Goal: Task Accomplishment & Management: Manage account settings

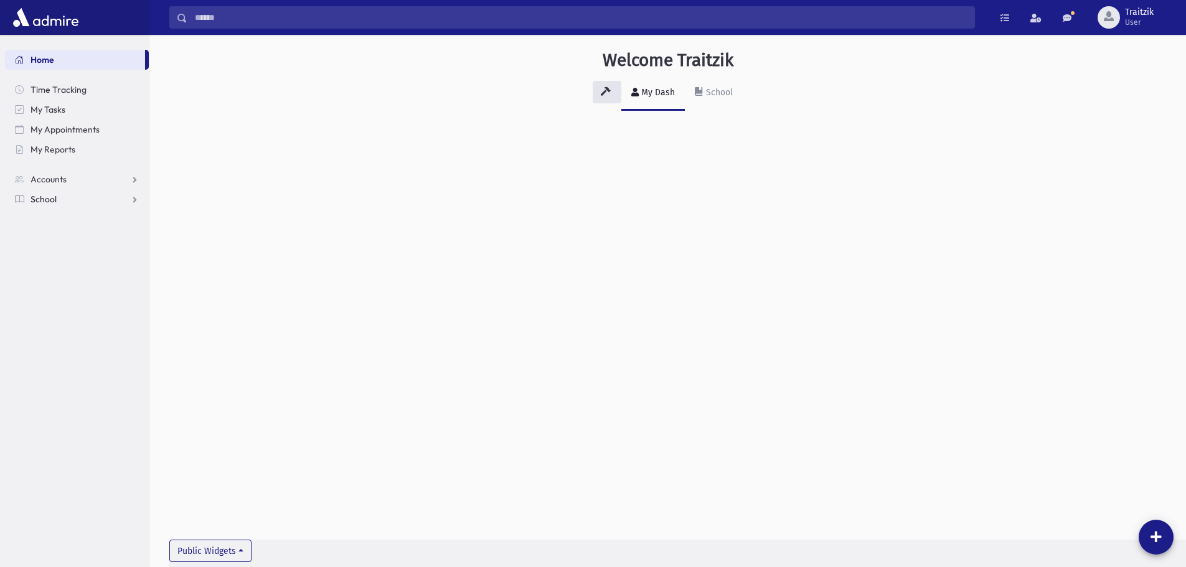
click at [47, 202] on span "School" at bounding box center [44, 199] width 26 height 11
click at [52, 220] on span "Students" at bounding box center [54, 219] width 34 height 11
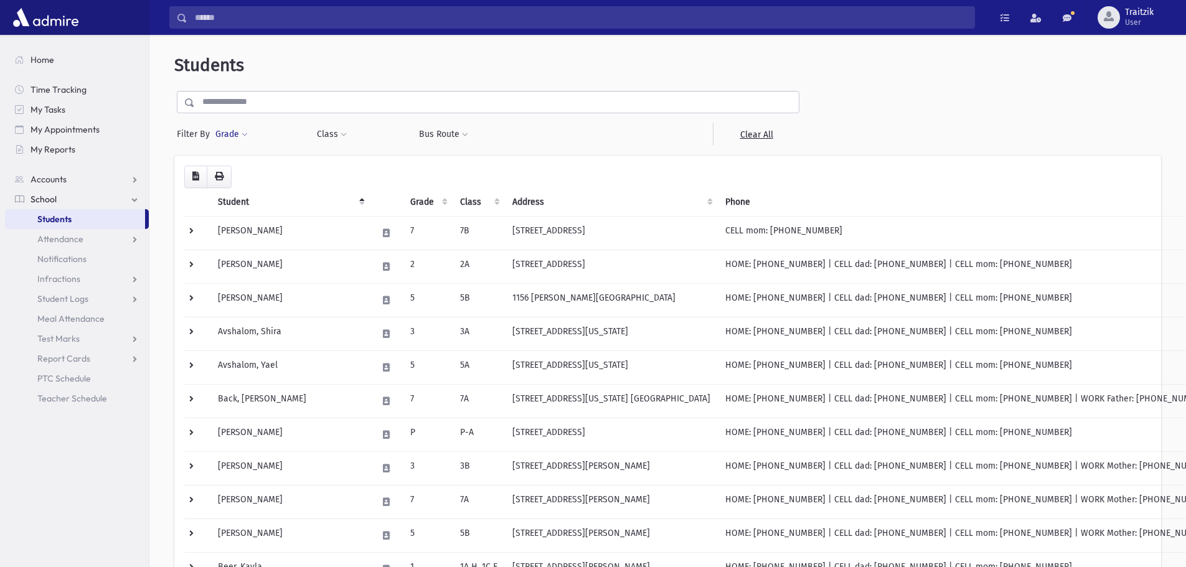
click at [244, 134] on span at bounding box center [245, 134] width 6 height 7
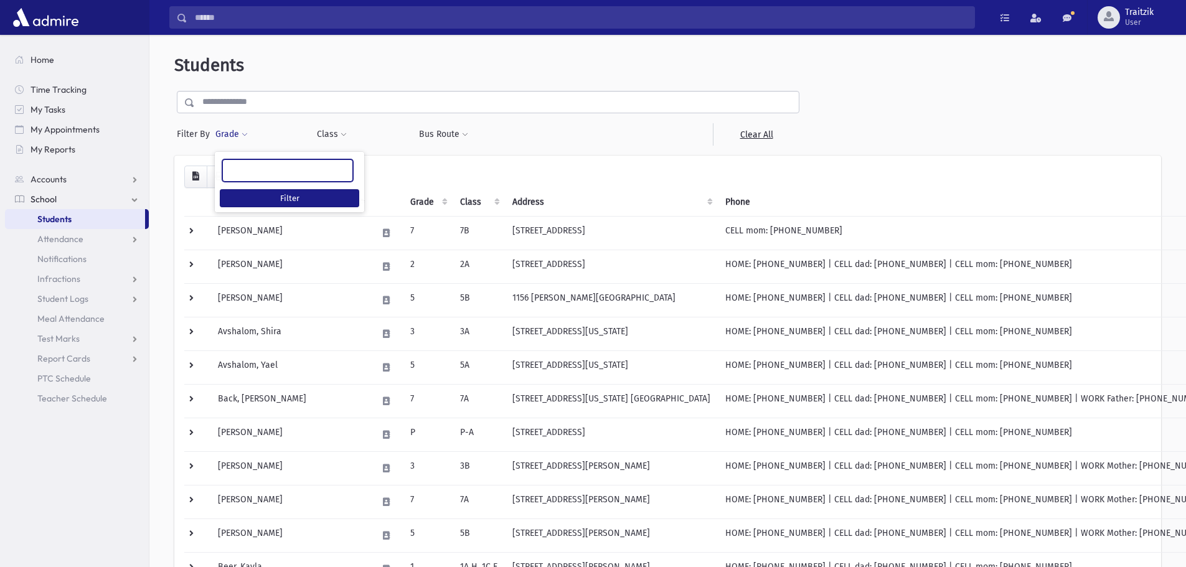
click at [248, 176] on ul at bounding box center [287, 169] width 129 height 19
type input "*"
click at [344, 137] on span at bounding box center [343, 134] width 6 height 7
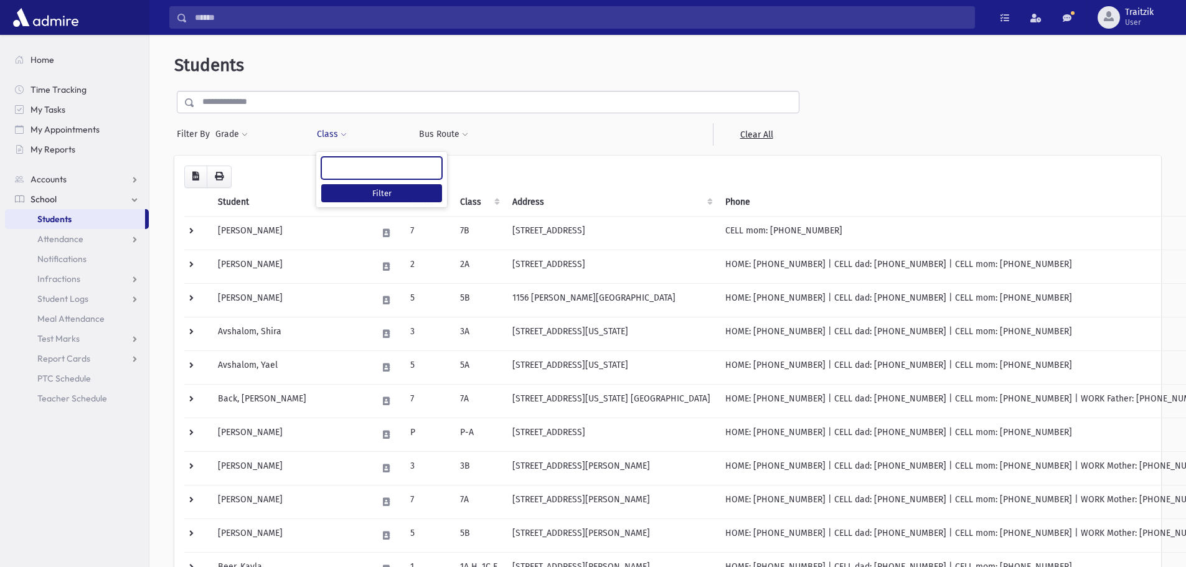
click at [354, 161] on ul at bounding box center [382, 166] width 120 height 19
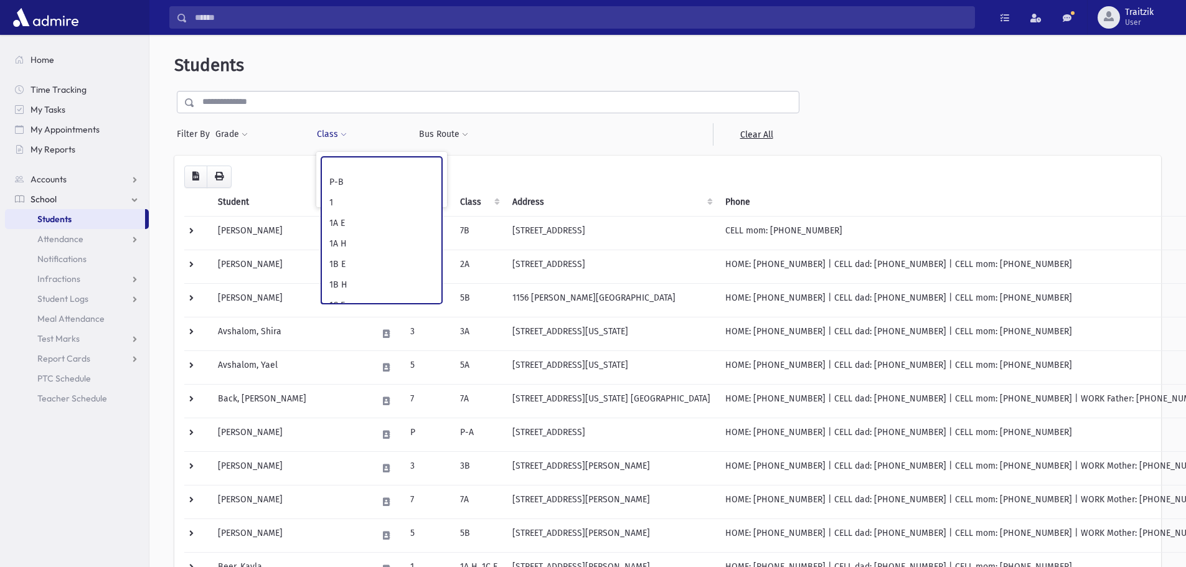
scroll to position [124, 0]
select select "**"
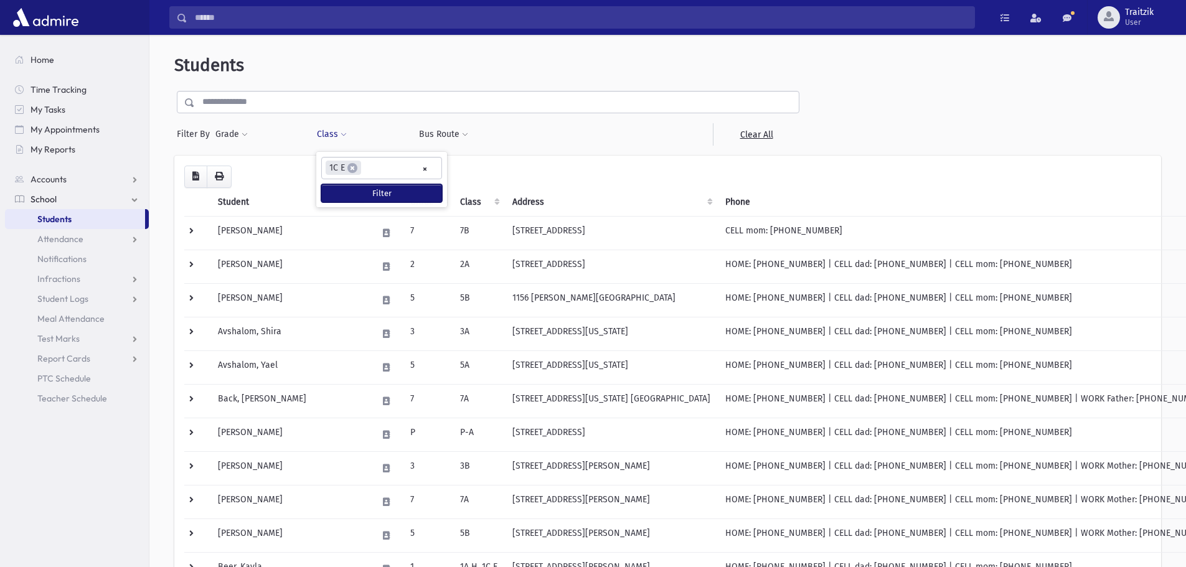
click at [356, 197] on button "Filter" at bounding box center [381, 193] width 121 height 18
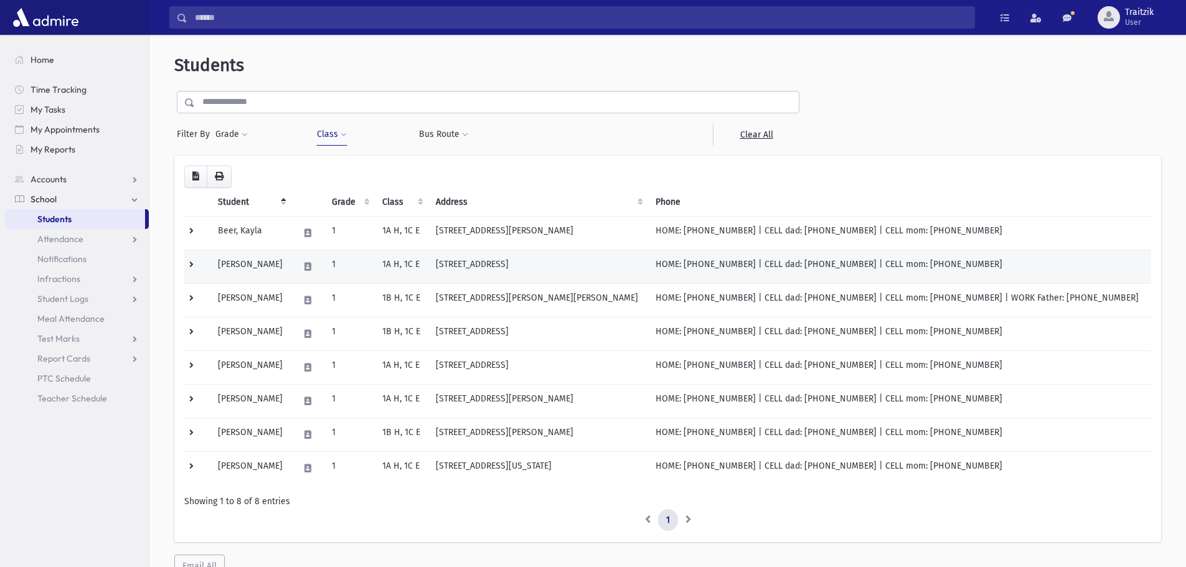
click at [447, 261] on td "221 Grande River Blvd Toms River, NJ 08755" at bounding box center [538, 267] width 220 height 34
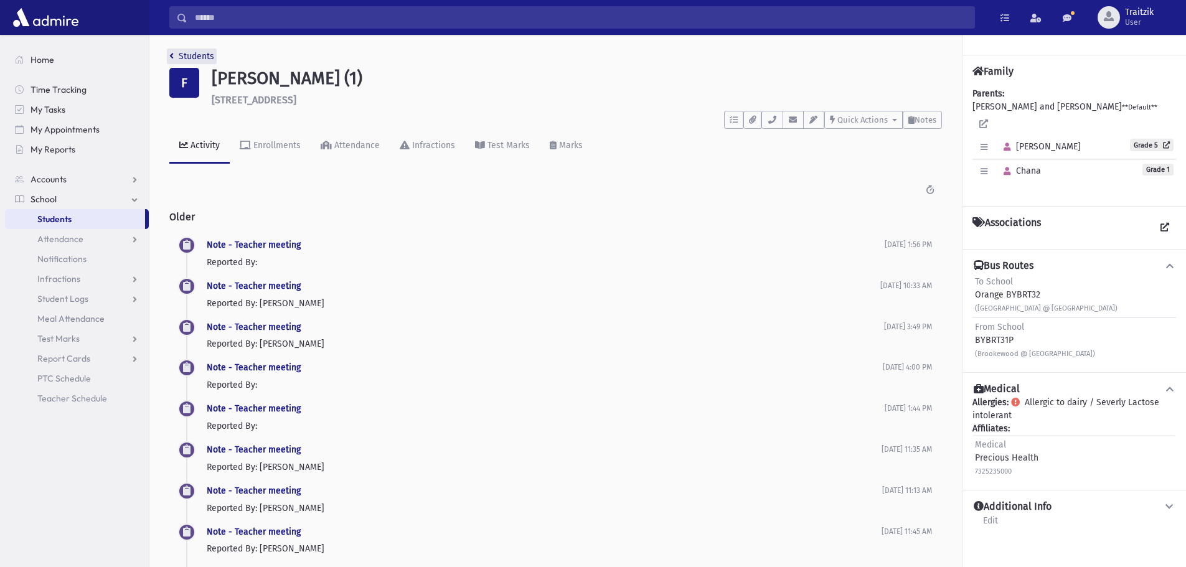
click at [172, 55] on icon "breadcrumb" at bounding box center [171, 56] width 4 height 9
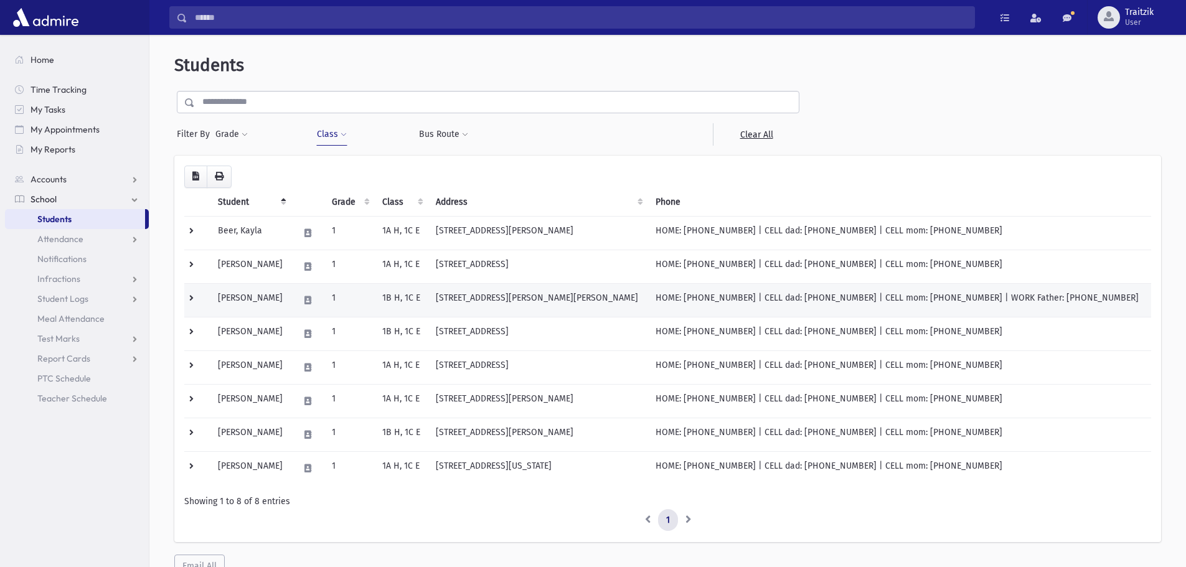
click at [347, 306] on td "1" at bounding box center [349, 300] width 50 height 34
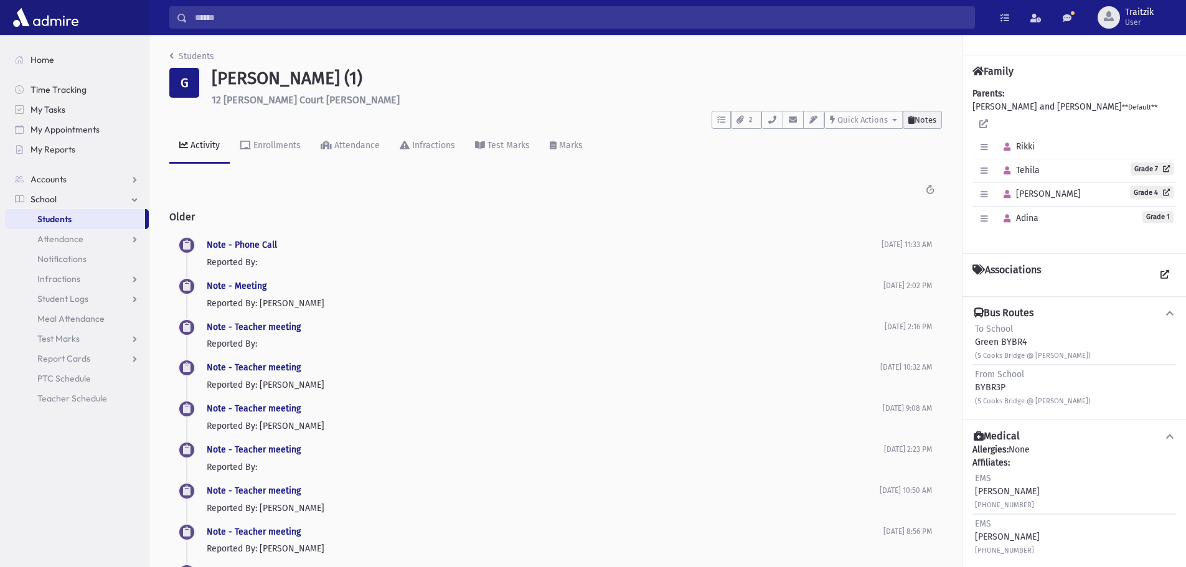
click at [924, 122] on span "Notes" at bounding box center [925, 119] width 22 height 9
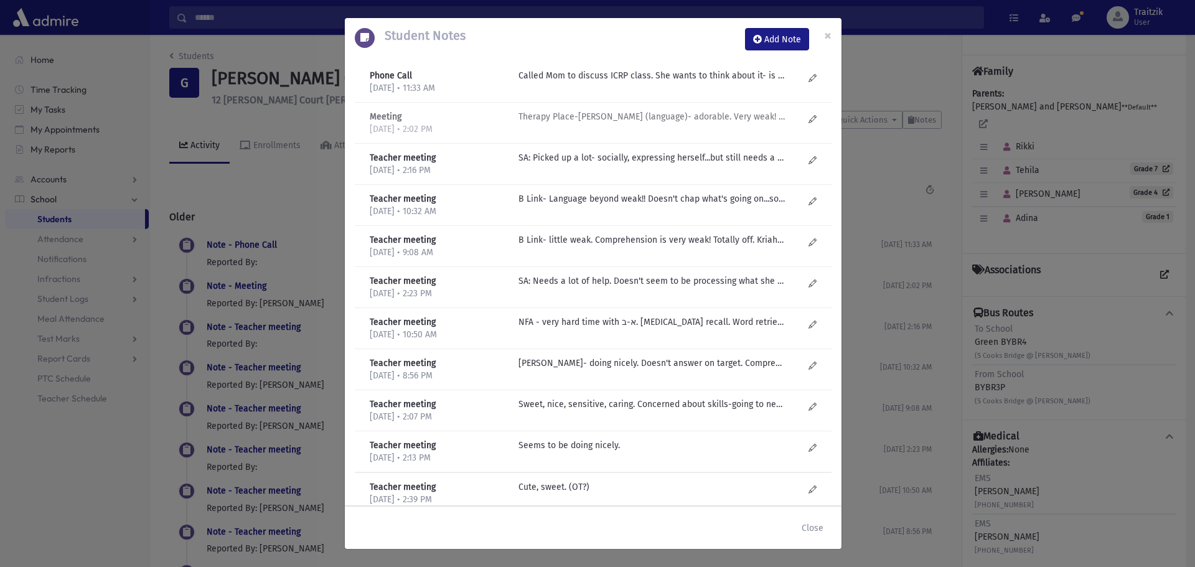
click at [680, 82] on p "Therapy Place-Esty Frankel (language)- adorable. Very weak! Wh questions, confi…" at bounding box center [652, 75] width 266 height 13
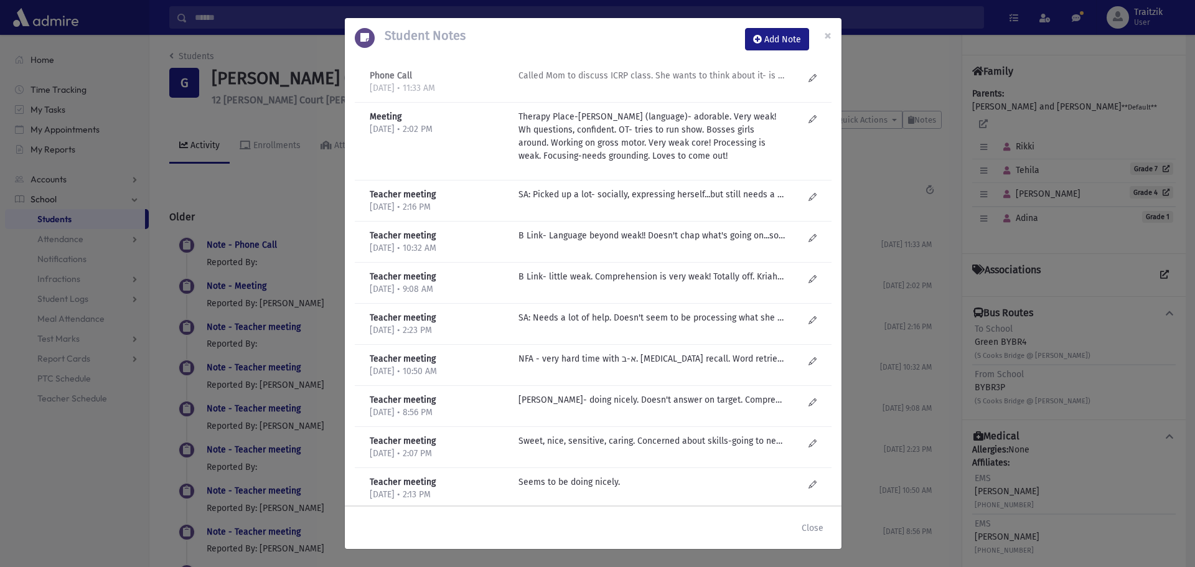
click at [674, 76] on p "Called Mom to discuss ICRP class. She wants to think about it- is worried about…" at bounding box center [652, 75] width 266 height 13
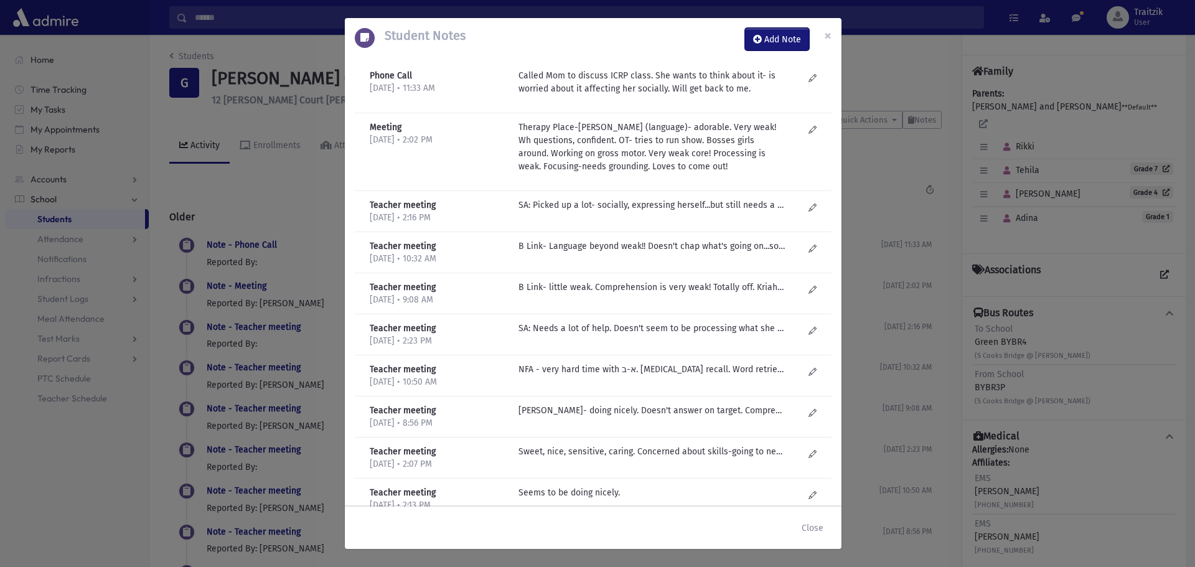
click at [779, 39] on button "Add Note" at bounding box center [777, 39] width 64 height 22
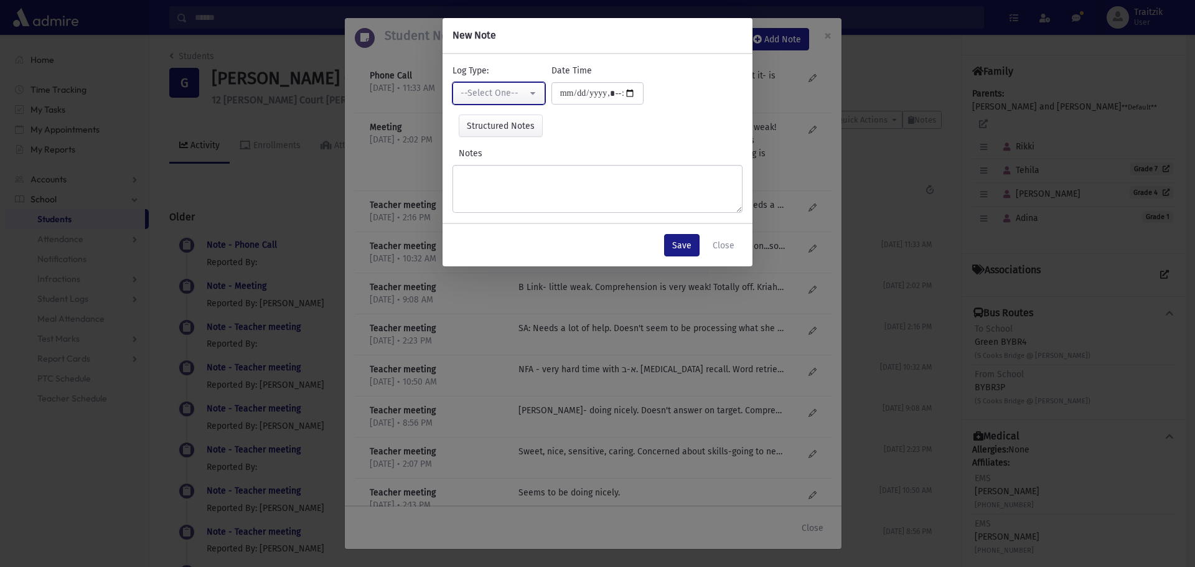
click at [514, 93] on div "--Select One--" at bounding box center [494, 93] width 67 height 13
click at [499, 179] on span "Phone Call" at bounding box center [483, 179] width 42 height 12
select select "*"
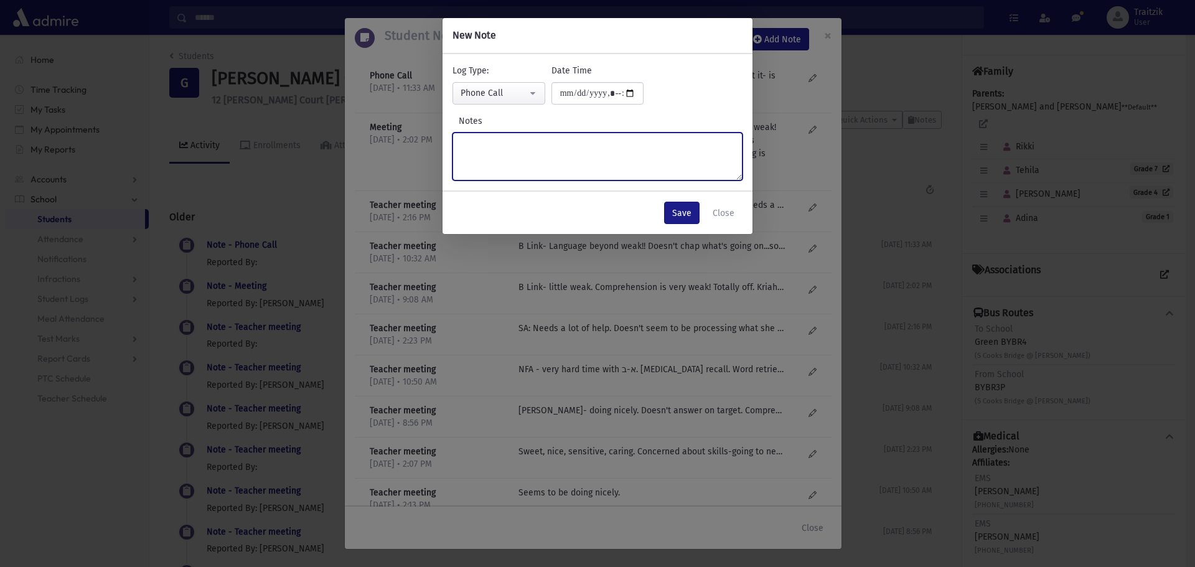
click at [486, 149] on textarea "Notes" at bounding box center [598, 157] width 290 height 48
type textarea "**********"
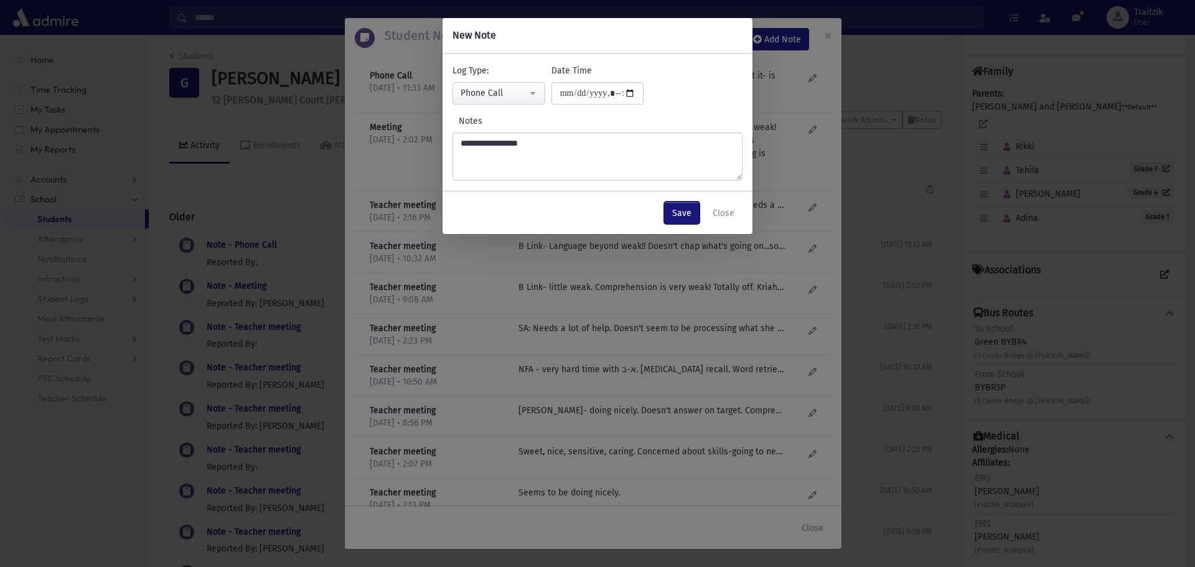
click at [690, 207] on button "Save" at bounding box center [681, 213] width 35 height 22
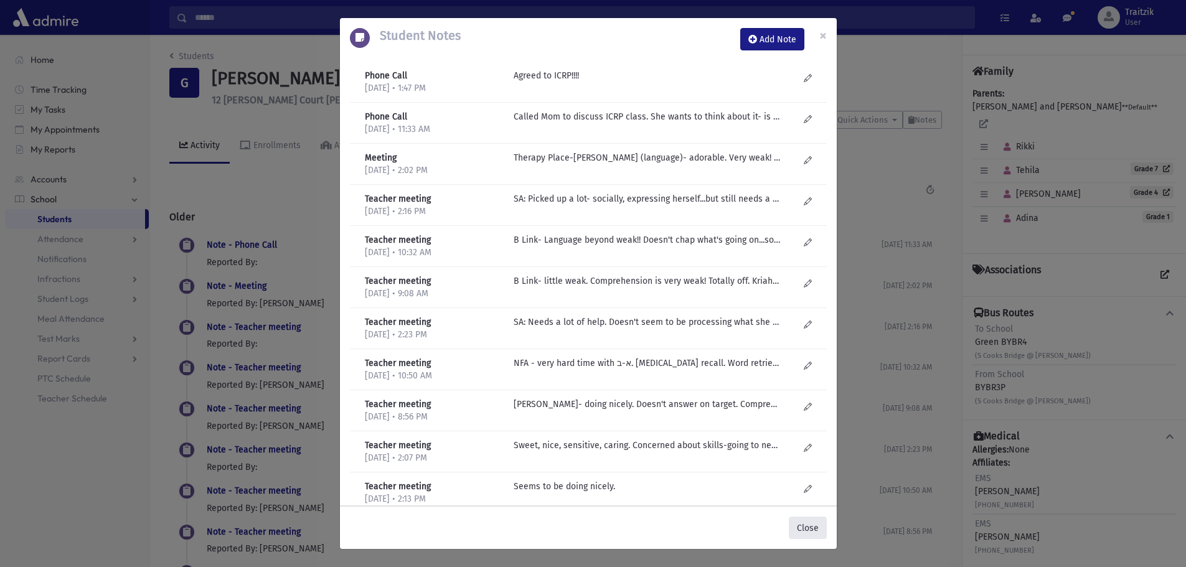
click at [810, 530] on button "Close" at bounding box center [808, 528] width 38 height 22
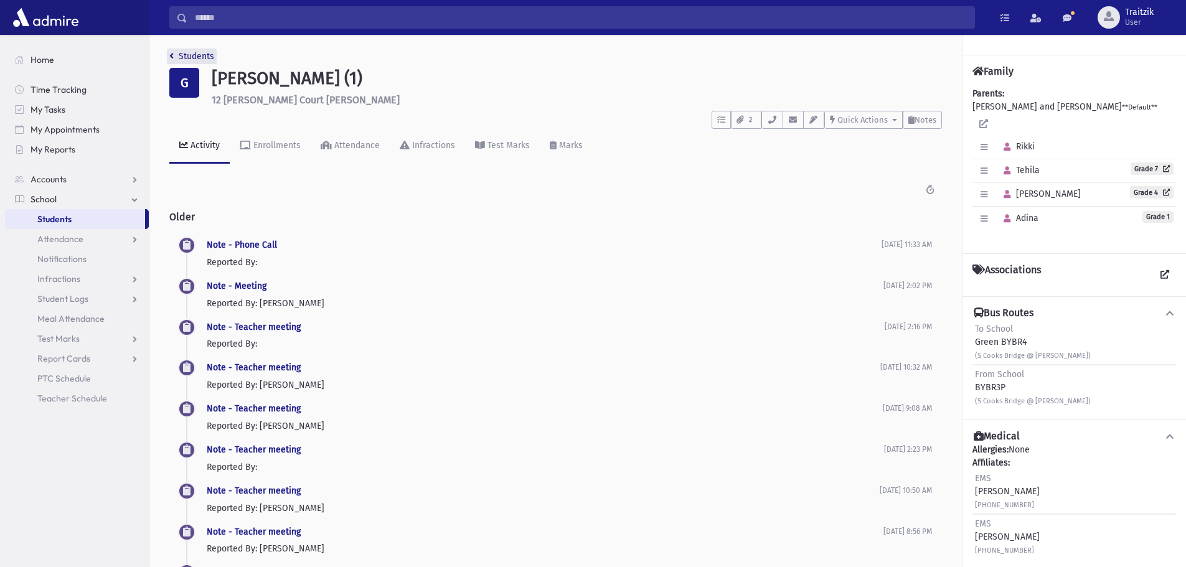
click at [174, 56] on link "Students" at bounding box center [191, 56] width 45 height 11
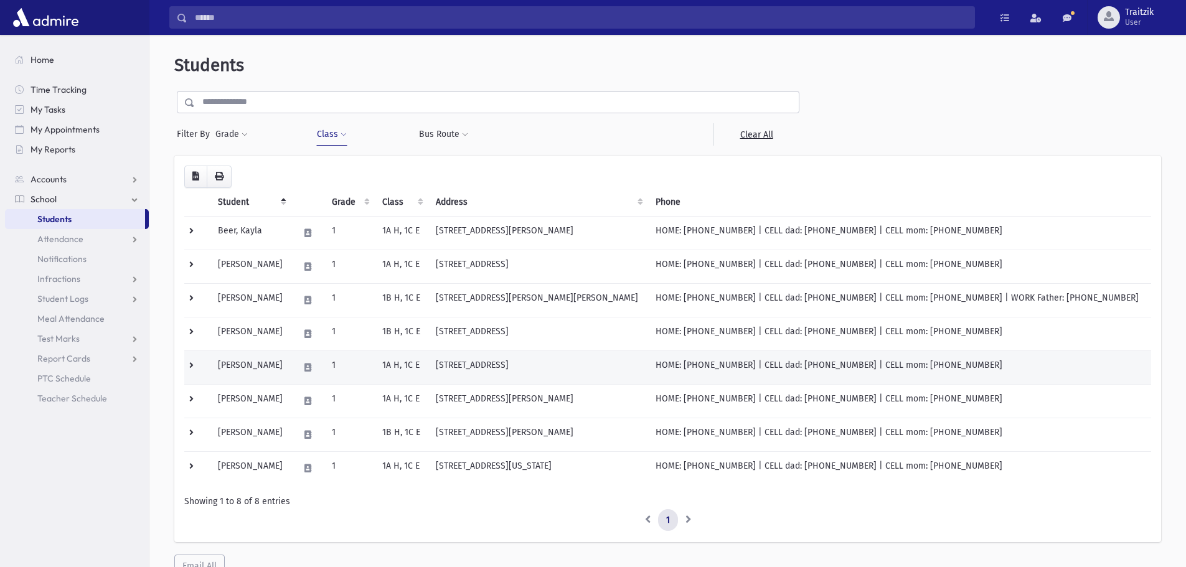
click at [415, 362] on td "1A H, 1C E" at bounding box center [402, 367] width 54 height 34
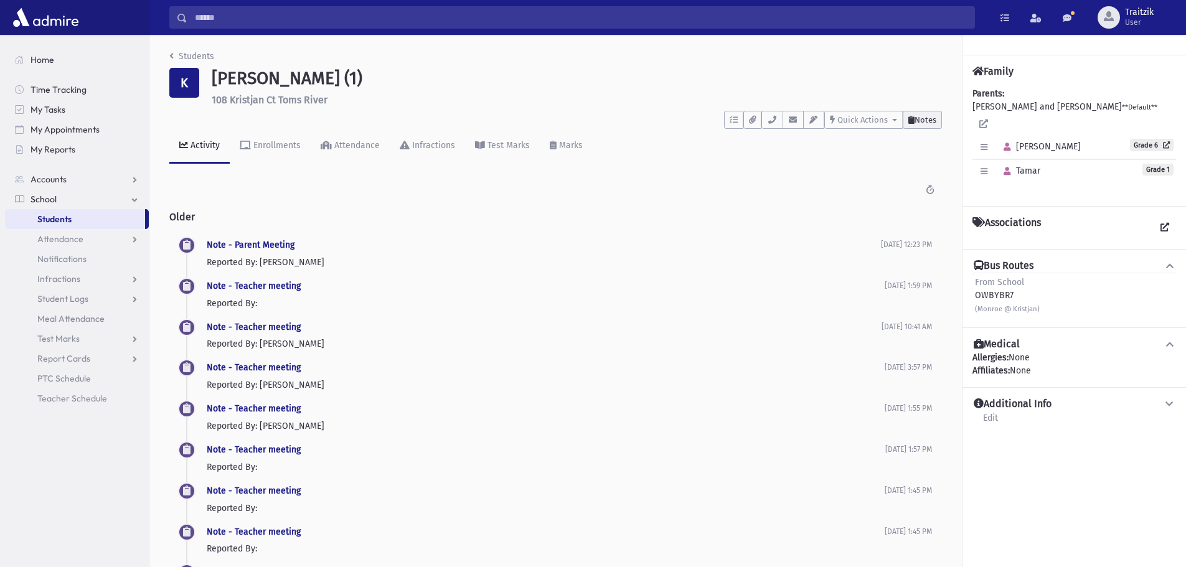
click at [923, 125] on button "Notes" at bounding box center [922, 120] width 39 height 18
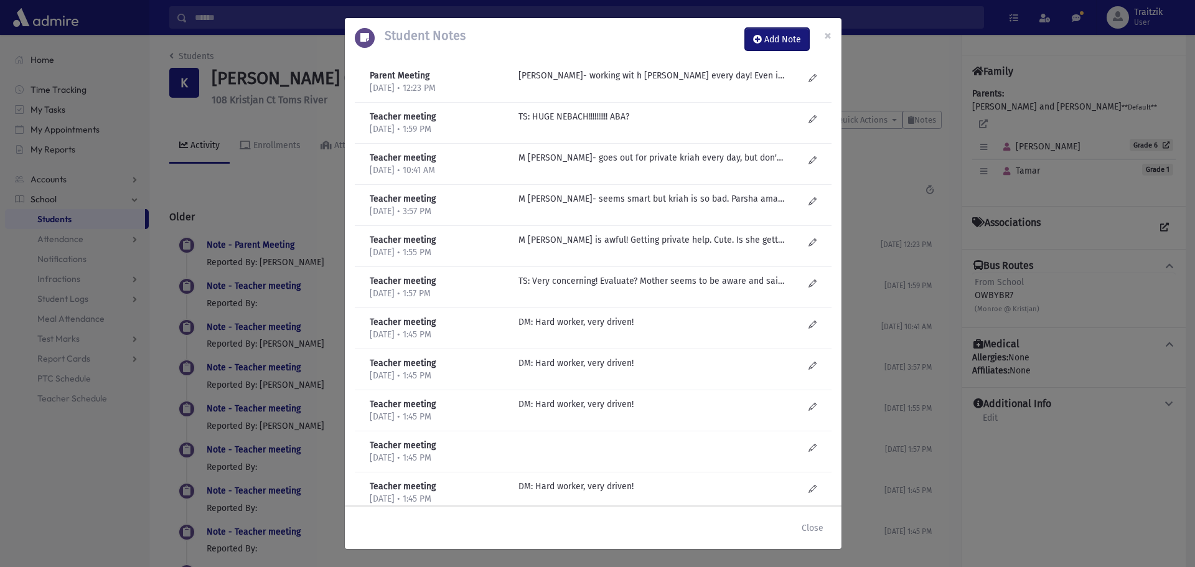
click at [771, 42] on button "Add Note" at bounding box center [777, 39] width 64 height 22
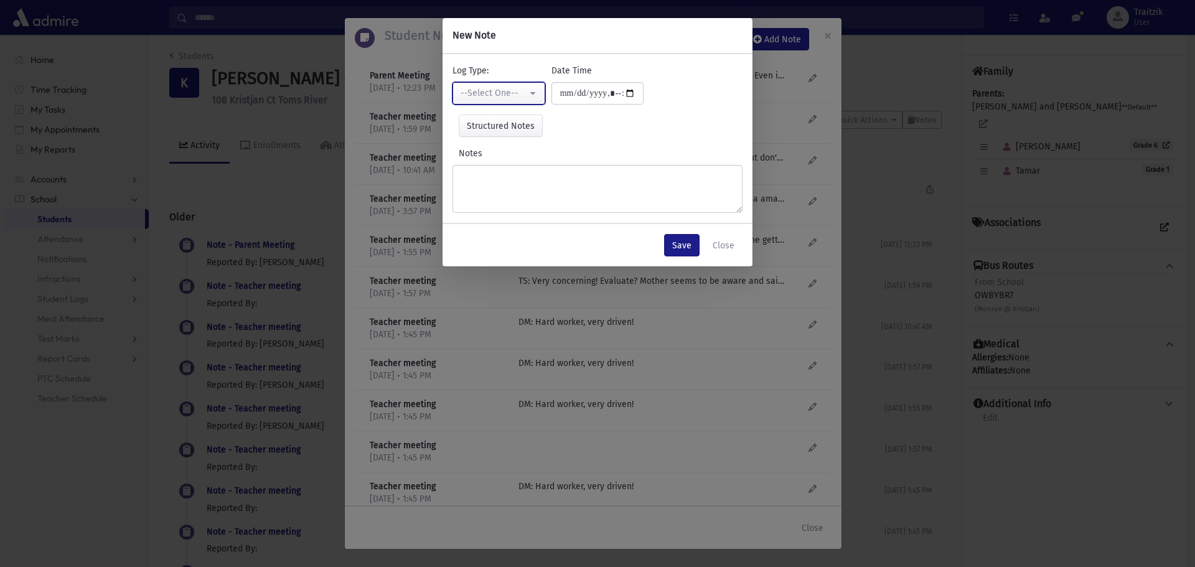
click at [476, 95] on div "--Select One--" at bounding box center [494, 93] width 67 height 13
click at [477, 176] on span "Phone Call" at bounding box center [483, 179] width 42 height 12
select select "*"
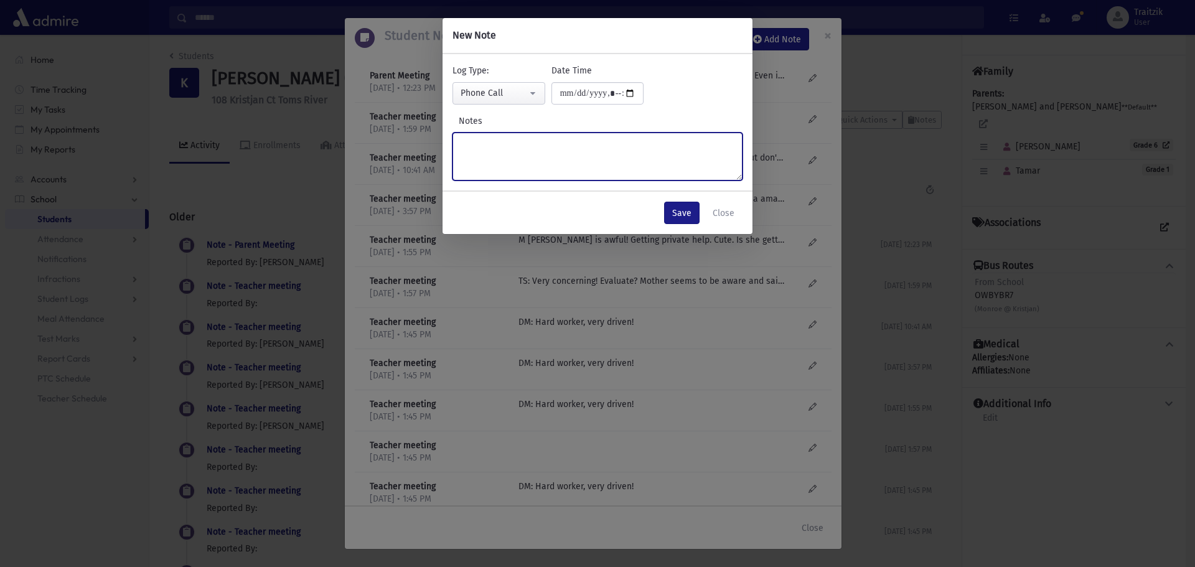
click at [474, 153] on textarea "Notes" at bounding box center [598, 157] width 290 height 48
type textarea "**********"
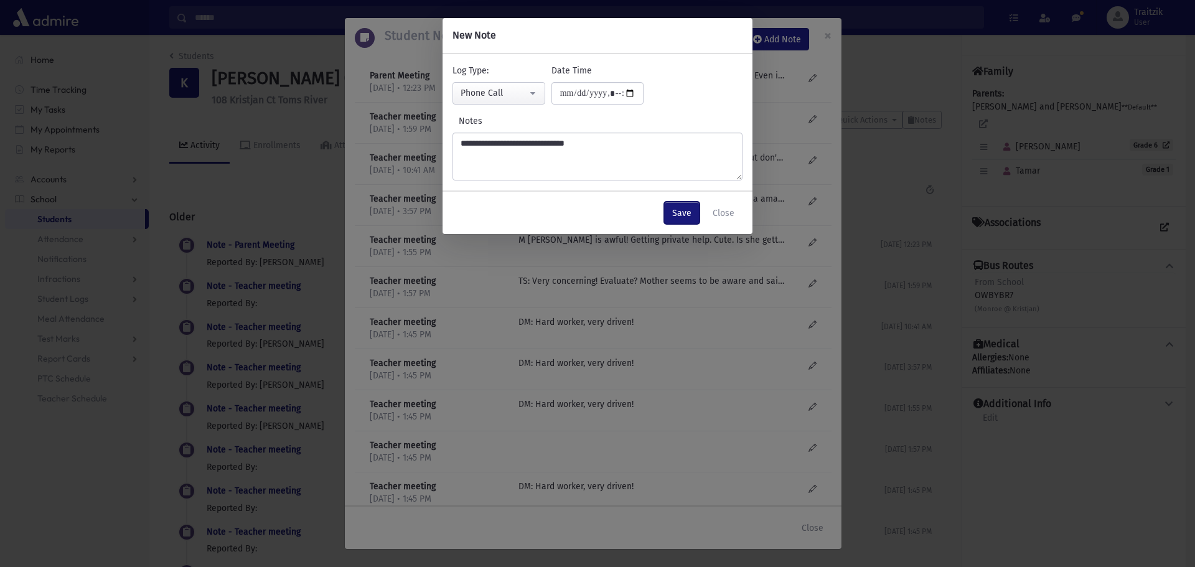
click at [689, 211] on button "Save" at bounding box center [681, 213] width 35 height 22
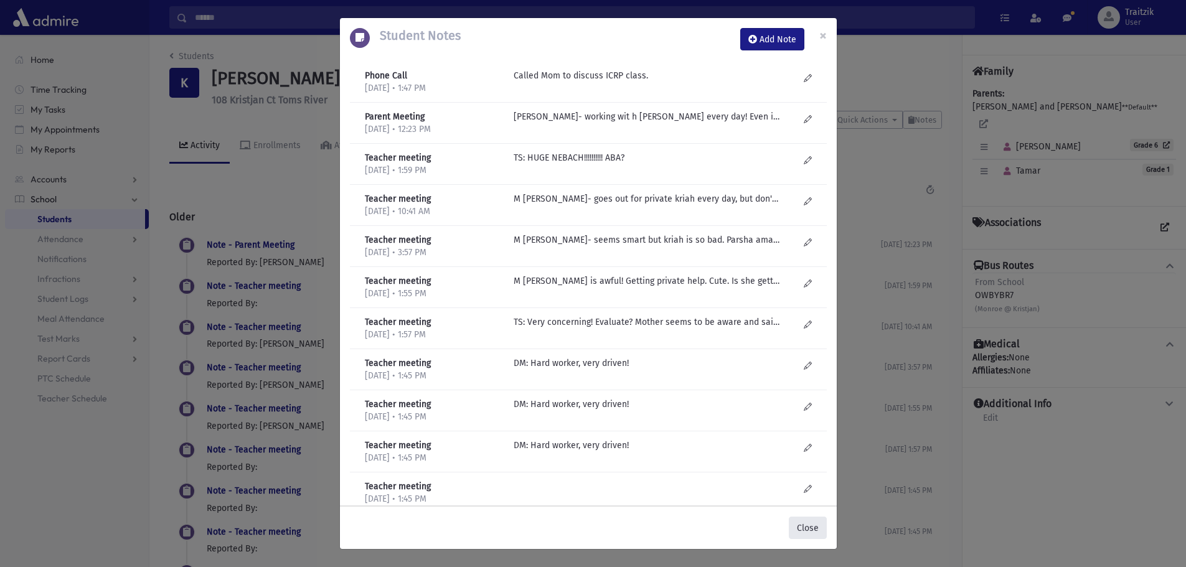
click at [810, 532] on button "Close" at bounding box center [808, 528] width 38 height 22
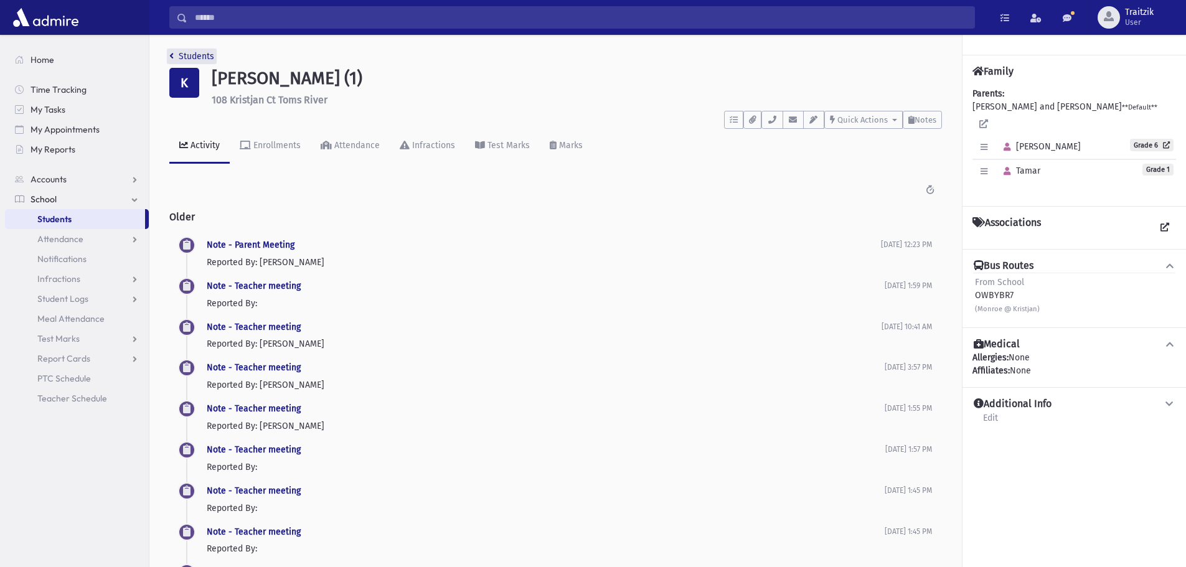
click at [172, 57] on icon "breadcrumb" at bounding box center [171, 56] width 4 height 9
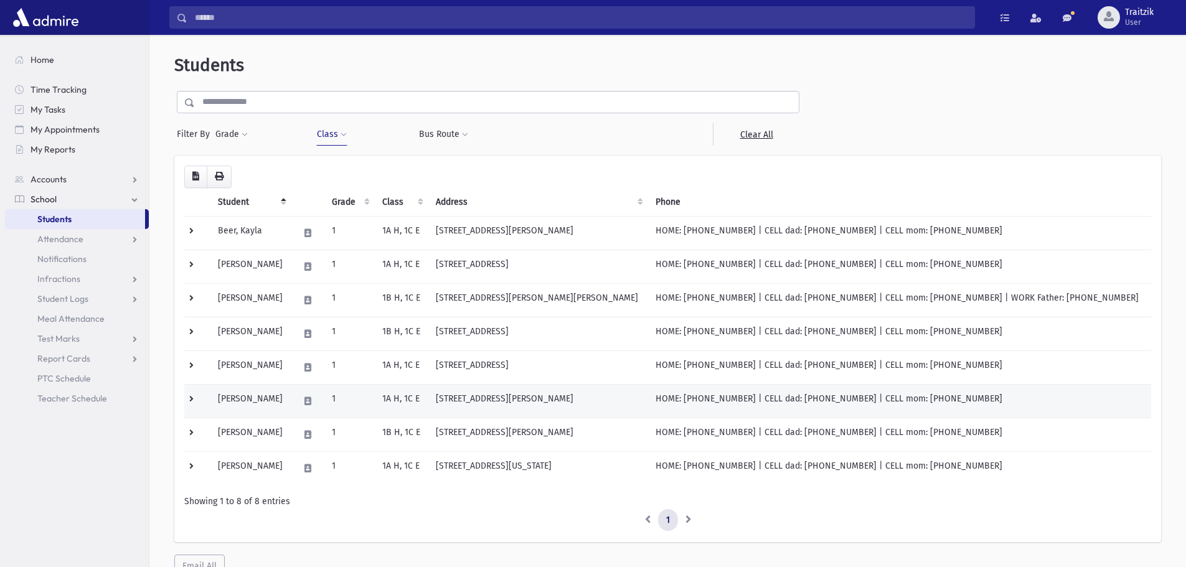
click at [361, 400] on td "1" at bounding box center [349, 401] width 50 height 34
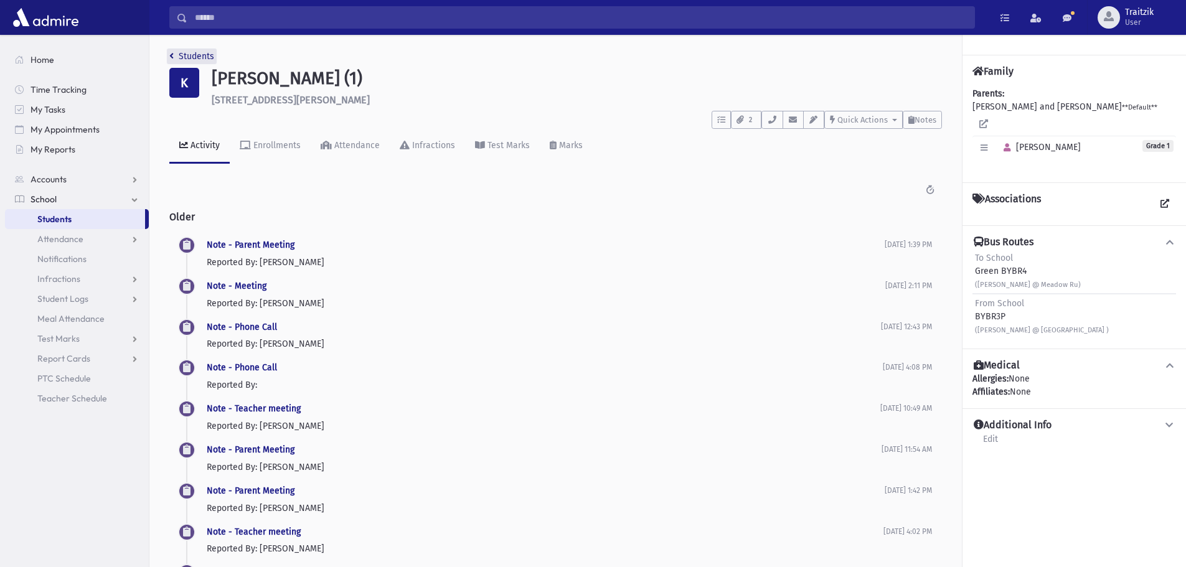
click at [174, 57] on link "Students" at bounding box center [191, 56] width 45 height 11
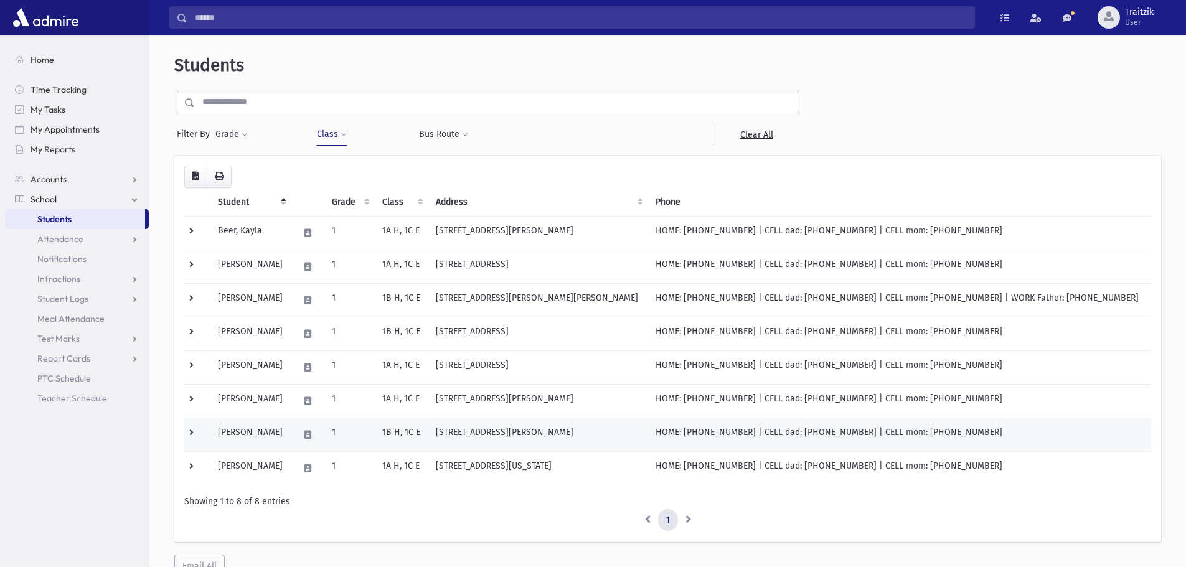
click at [375, 438] on td "1" at bounding box center [349, 435] width 50 height 34
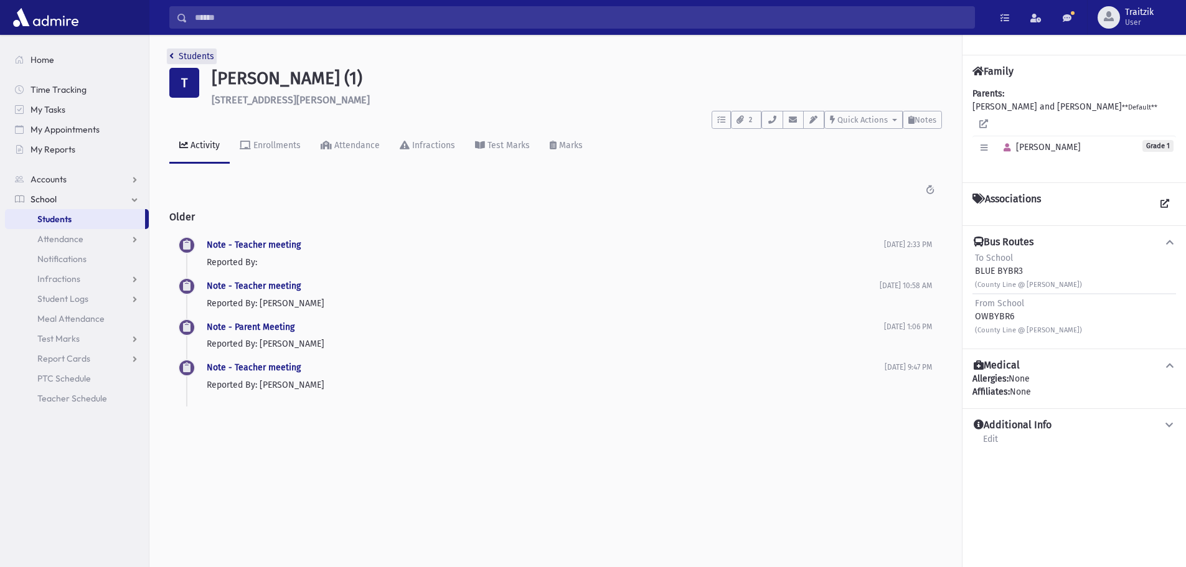
click at [174, 57] on link "Students" at bounding box center [191, 56] width 45 height 11
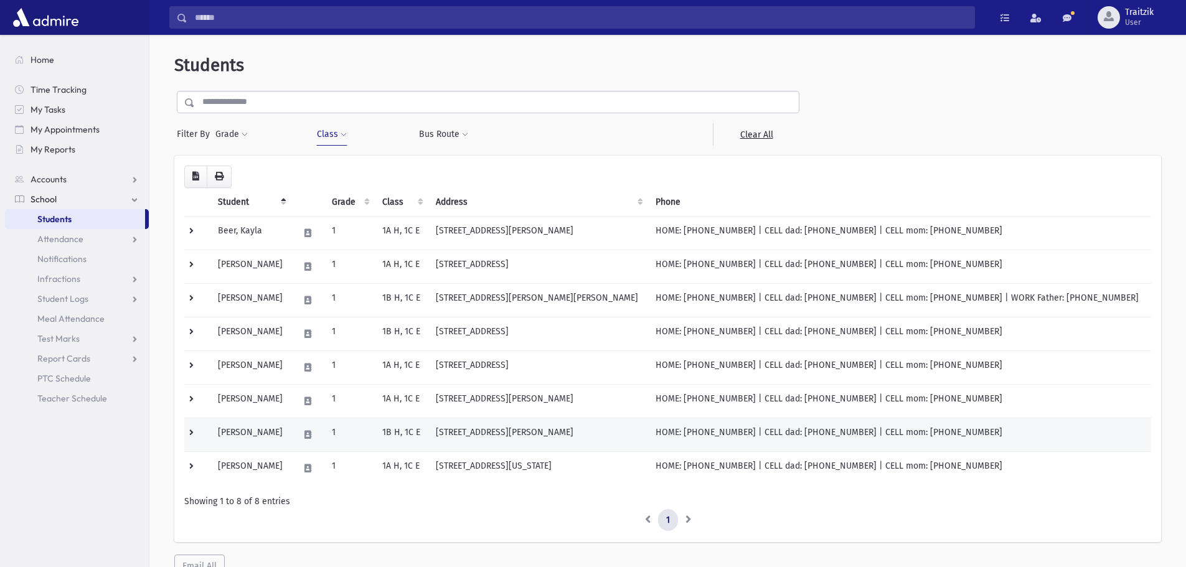
click at [263, 431] on td "[PERSON_NAME]" at bounding box center [250, 435] width 80 height 34
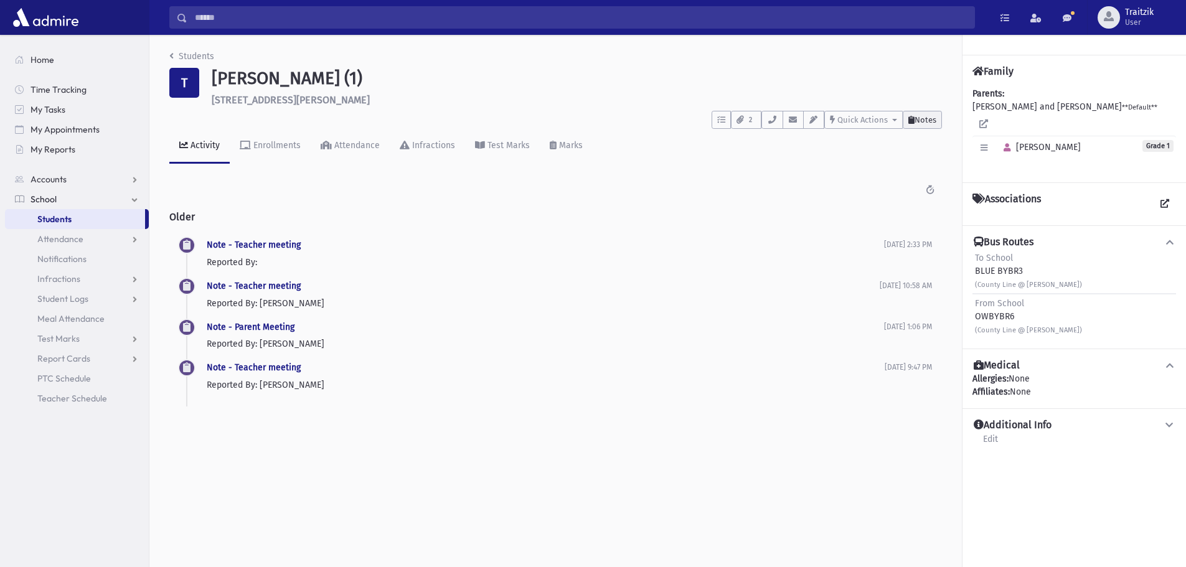
click at [932, 123] on span "Notes" at bounding box center [925, 119] width 22 height 9
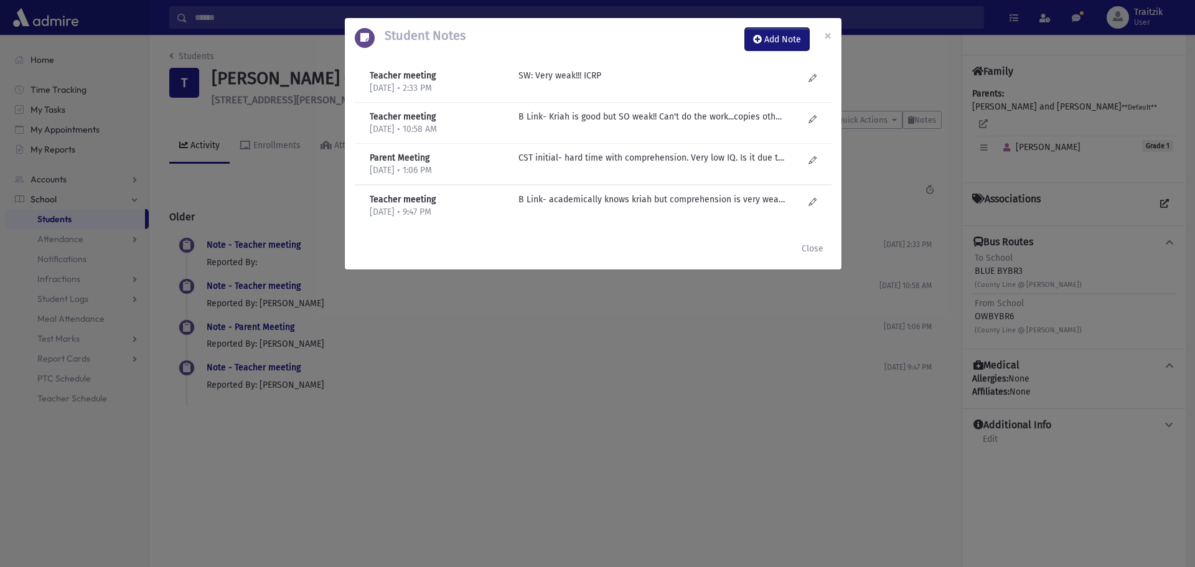
click at [782, 35] on button "Add Note" at bounding box center [777, 39] width 64 height 22
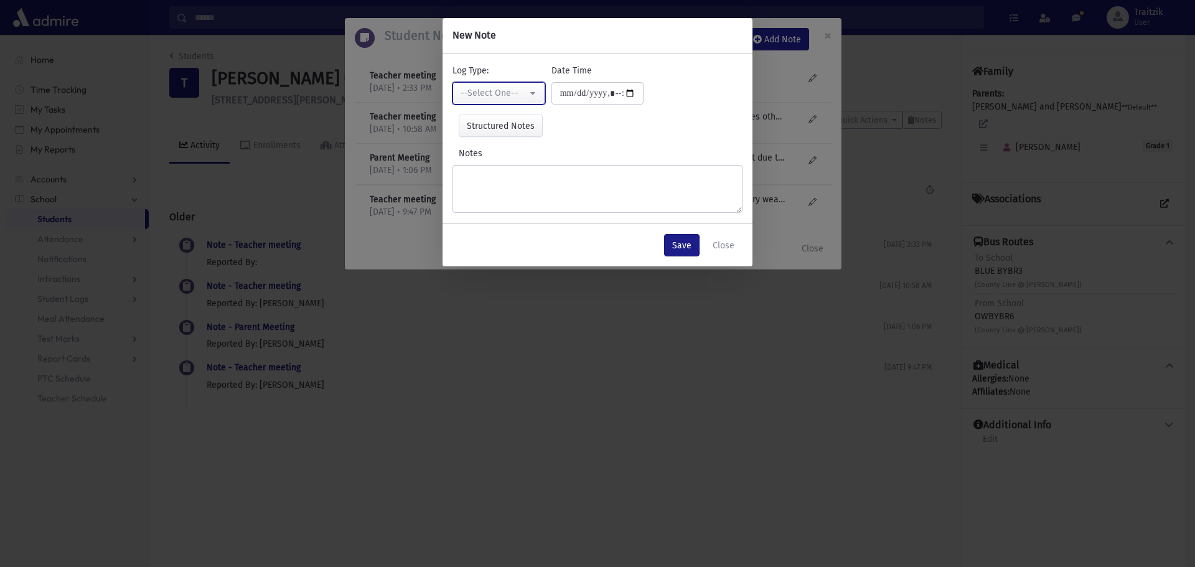
click at [509, 93] on div "--Select One--" at bounding box center [494, 93] width 67 height 13
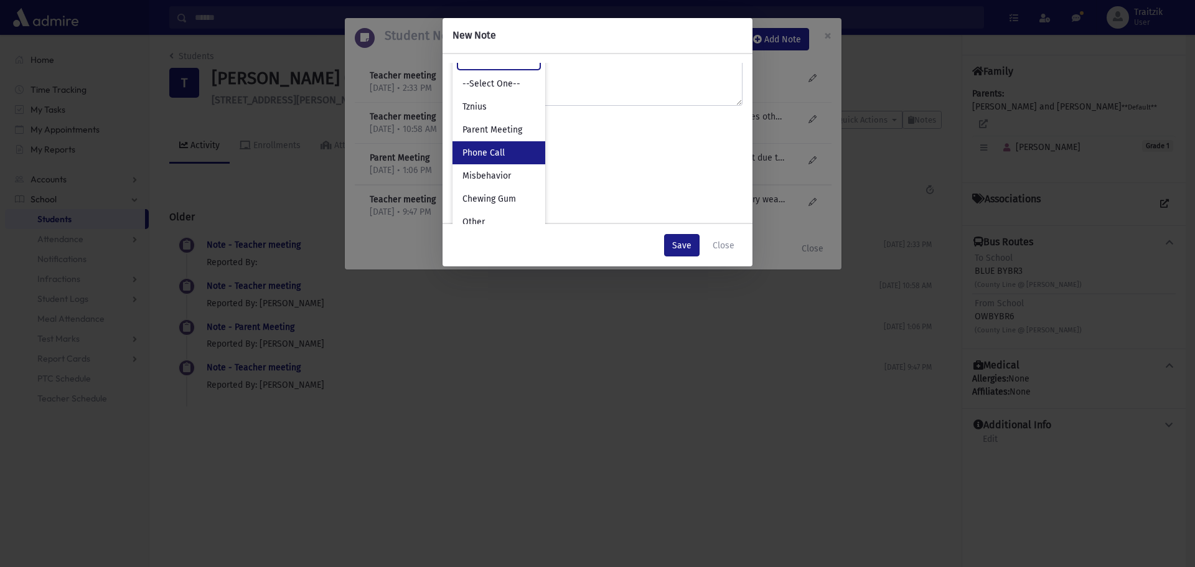
scroll to position [119, 0]
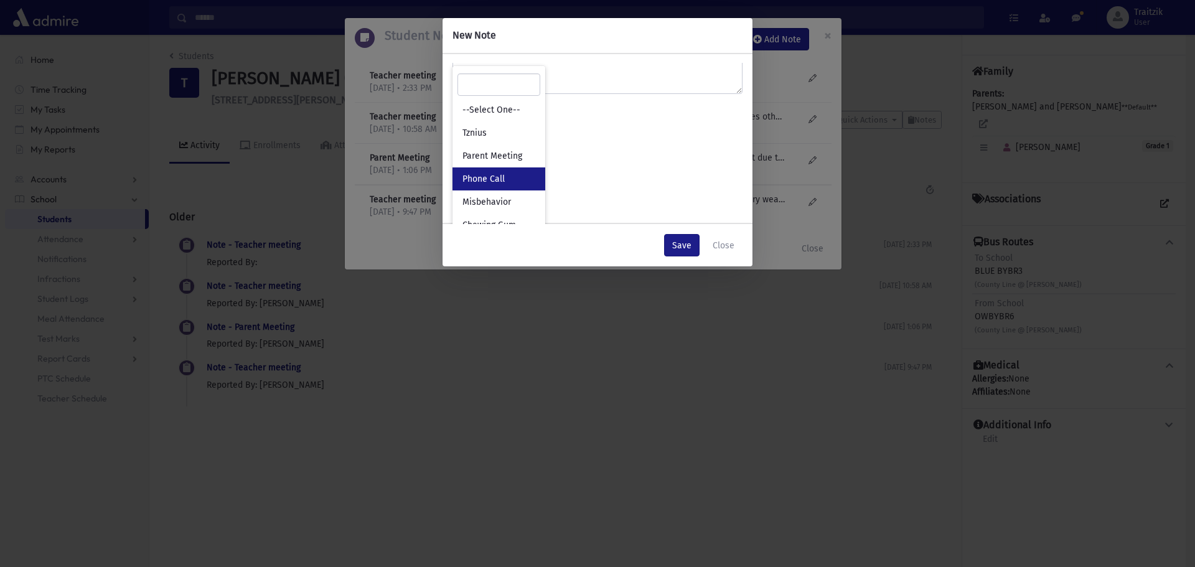
click at [502, 177] on span "Phone Call" at bounding box center [483, 179] width 42 height 12
select select "*"
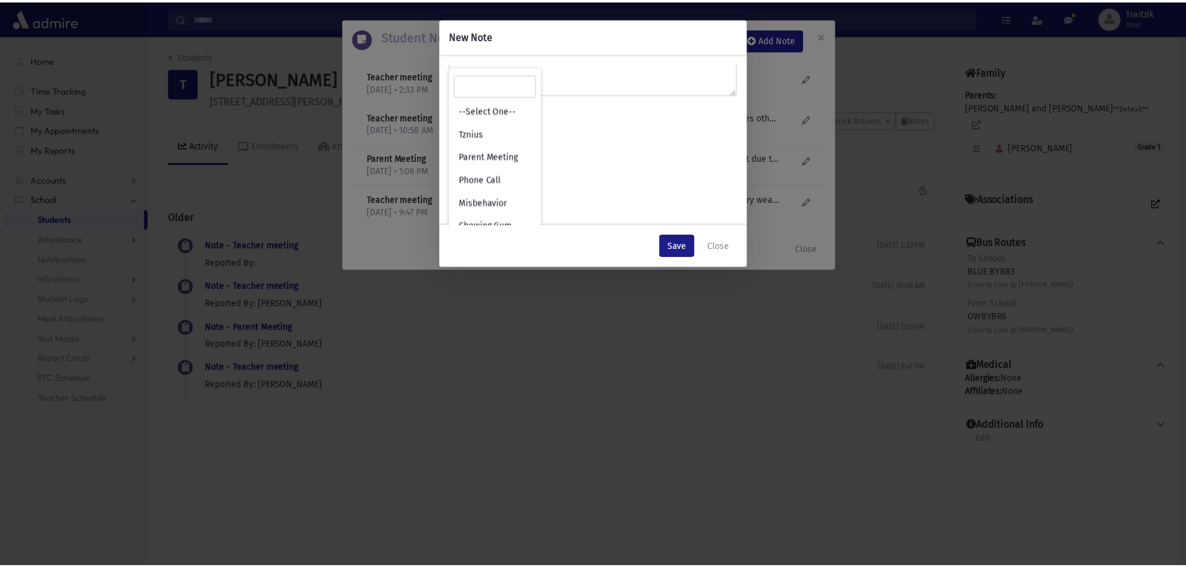
scroll to position [0, 0]
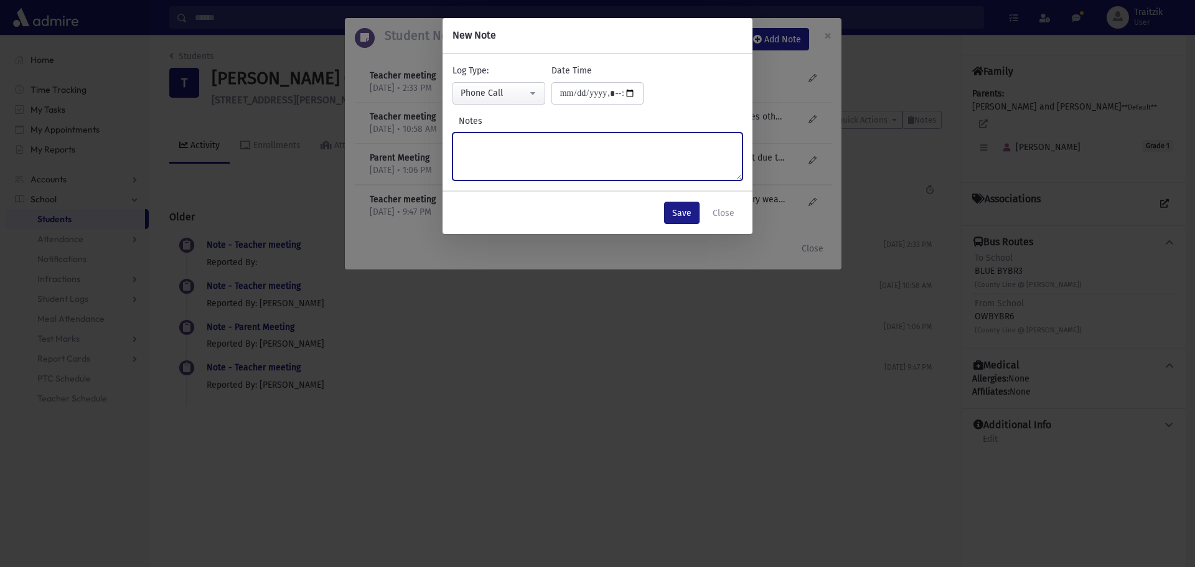
click at [494, 149] on textarea "Notes" at bounding box center [598, 157] width 290 height 48
type textarea "**********"
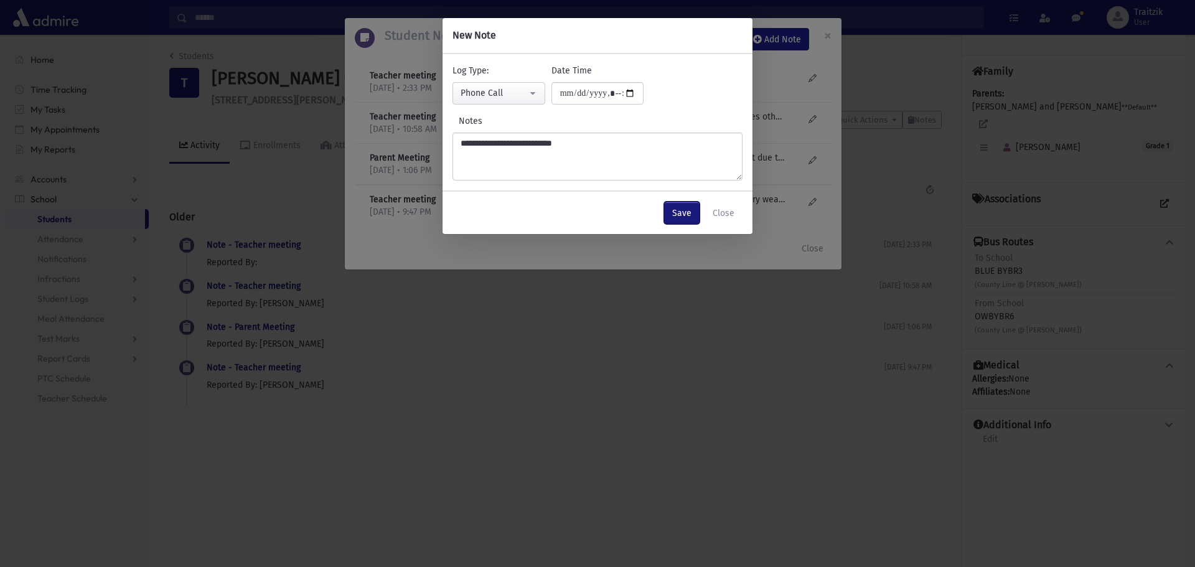
click at [685, 215] on button "Save" at bounding box center [681, 213] width 35 height 22
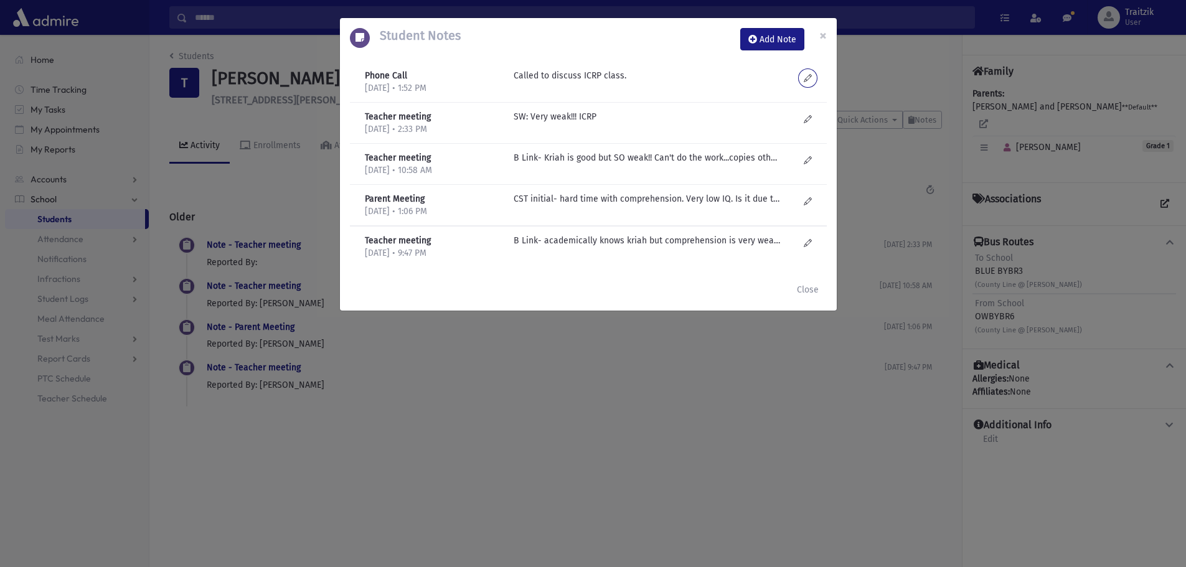
click at [811, 78] on icon at bounding box center [808, 77] width 8 height 9
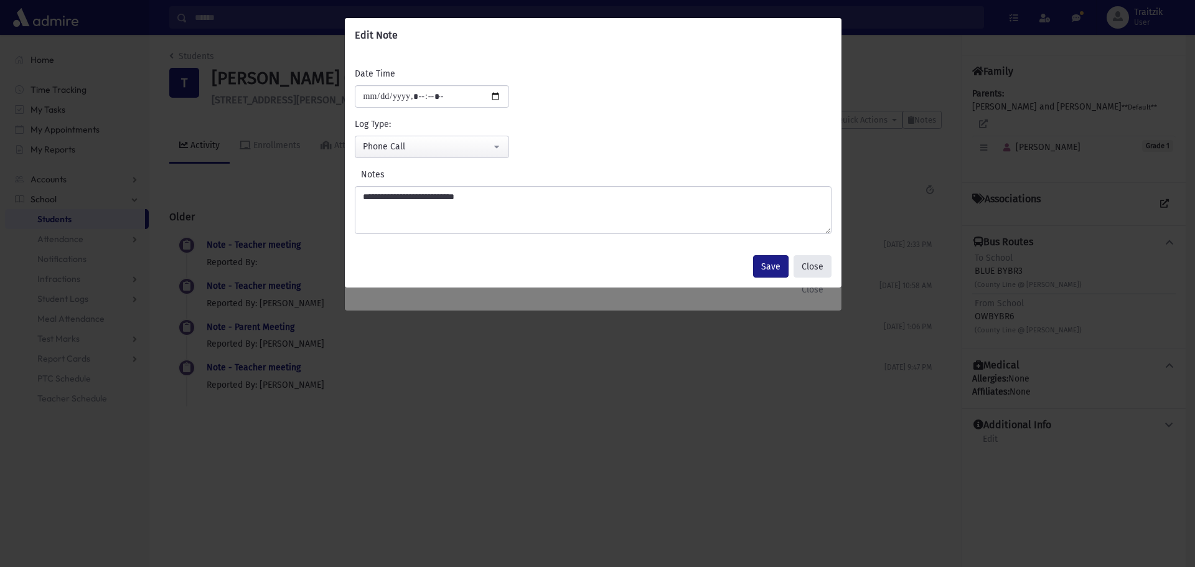
click at [812, 266] on button "Close" at bounding box center [813, 266] width 38 height 22
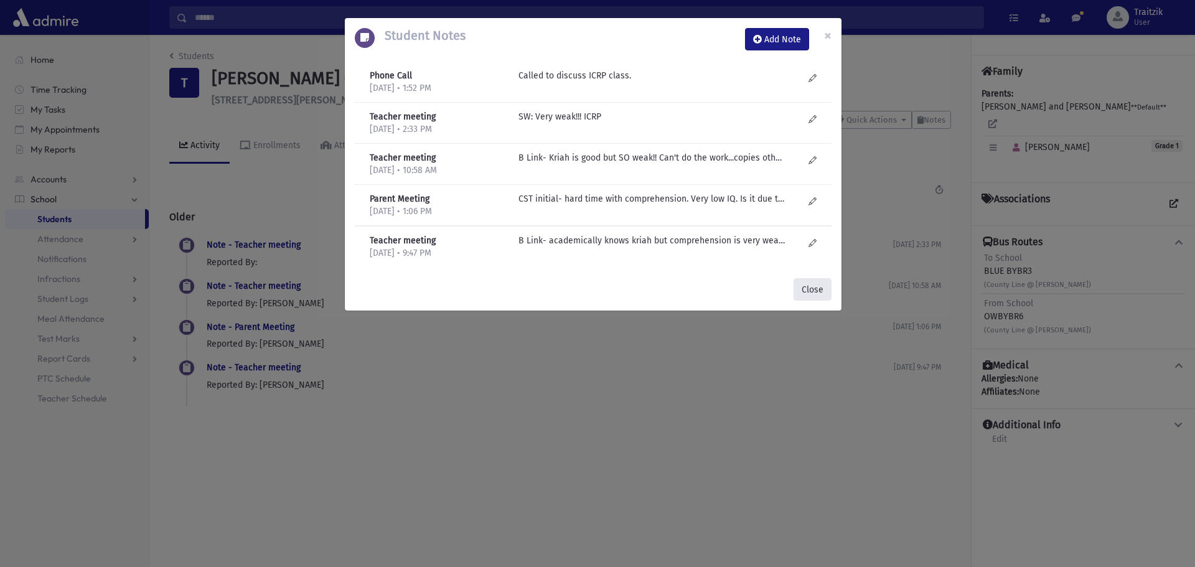
click at [822, 292] on button "Close" at bounding box center [813, 289] width 38 height 22
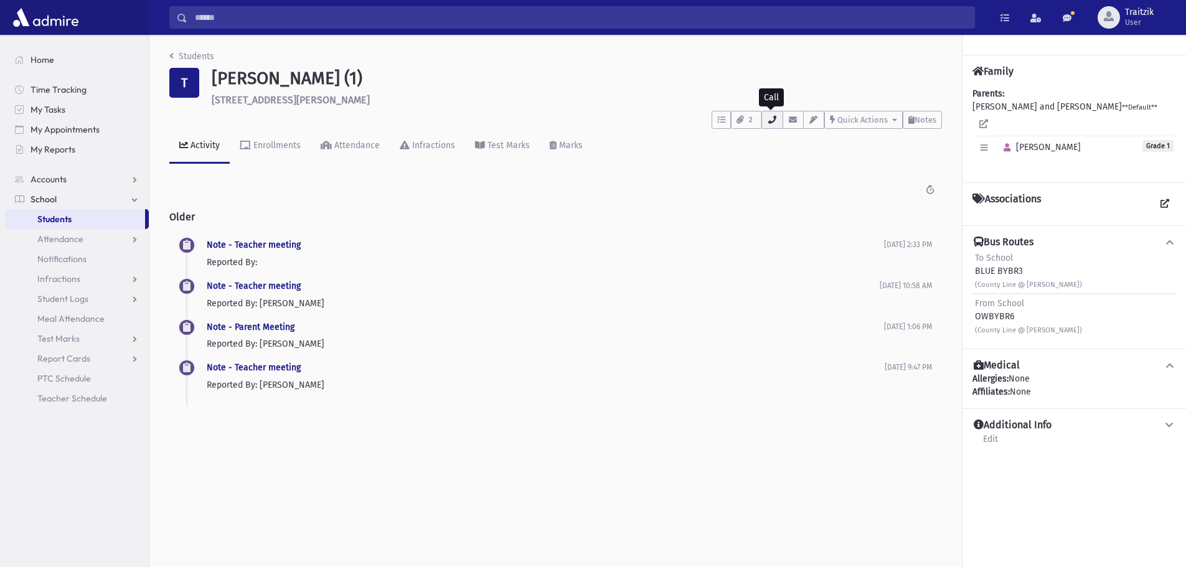
click at [773, 122] on icon "button" at bounding box center [772, 120] width 10 height 8
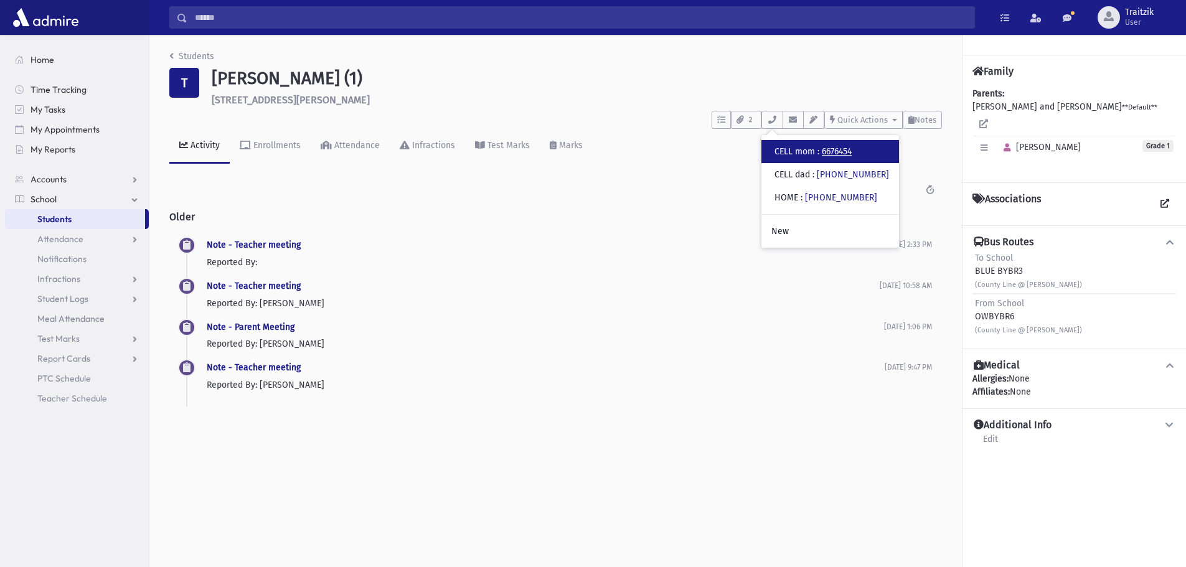
click at [848, 150] on link "6676454" at bounding box center [837, 151] width 30 height 11
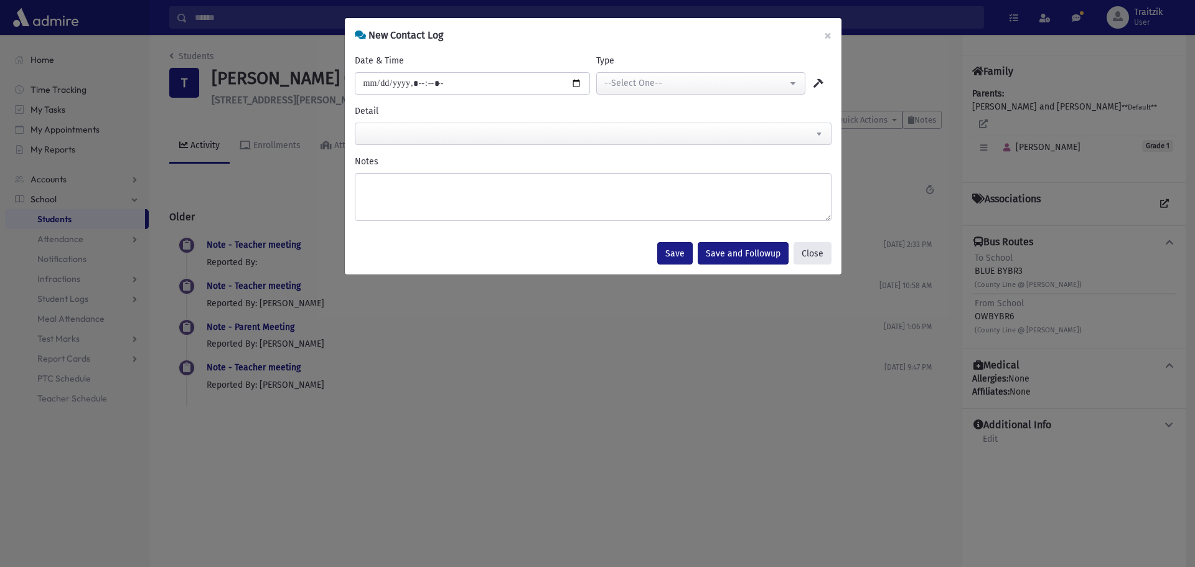
click at [814, 251] on button "Close" at bounding box center [813, 253] width 38 height 22
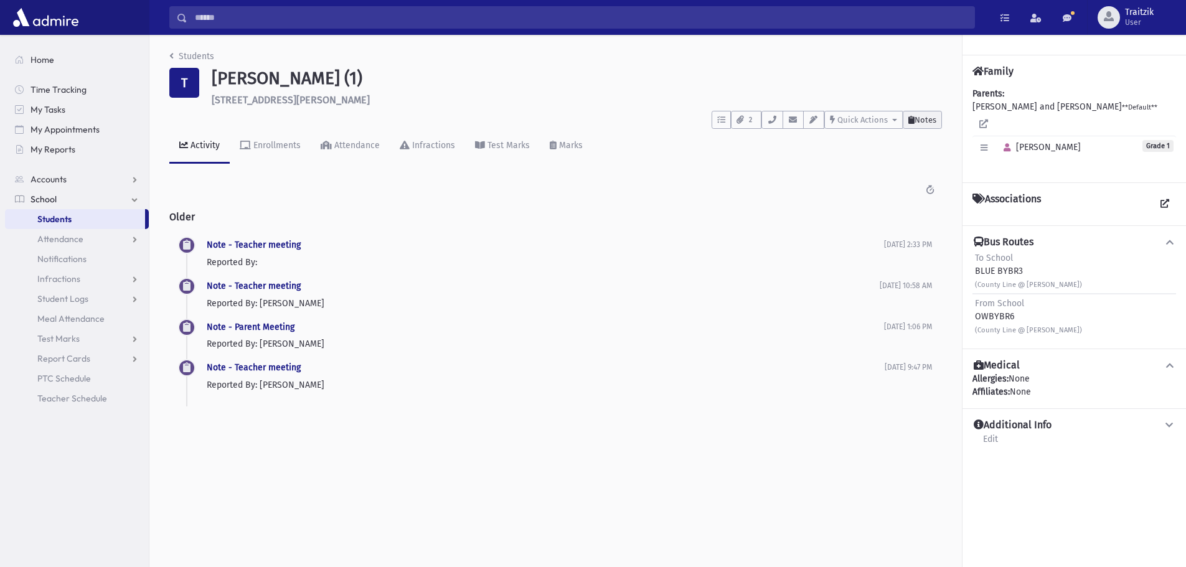
click at [928, 118] on span "Notes" at bounding box center [925, 119] width 22 height 9
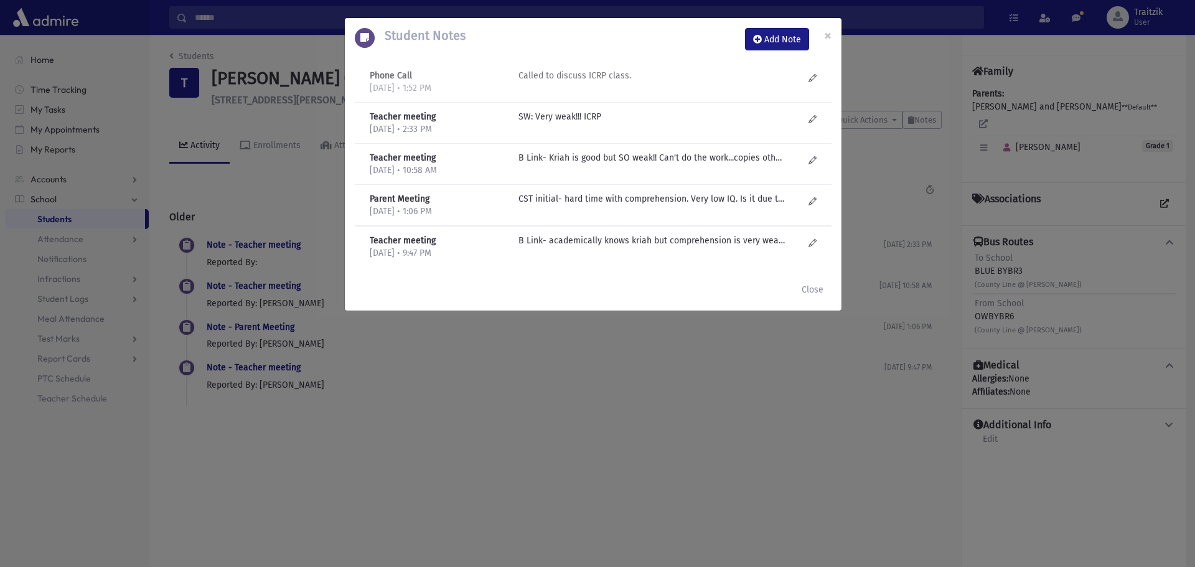
click at [553, 73] on p "Called to discuss ICRP class." at bounding box center [652, 75] width 266 height 13
click at [809, 75] on div "Called to discuss ICRP class." at bounding box center [661, 82] width 298 height 26
click at [809, 76] on div "Called to discuss ICRP class." at bounding box center [661, 82] width 298 height 26
click at [814, 78] on icon at bounding box center [813, 77] width 8 height 9
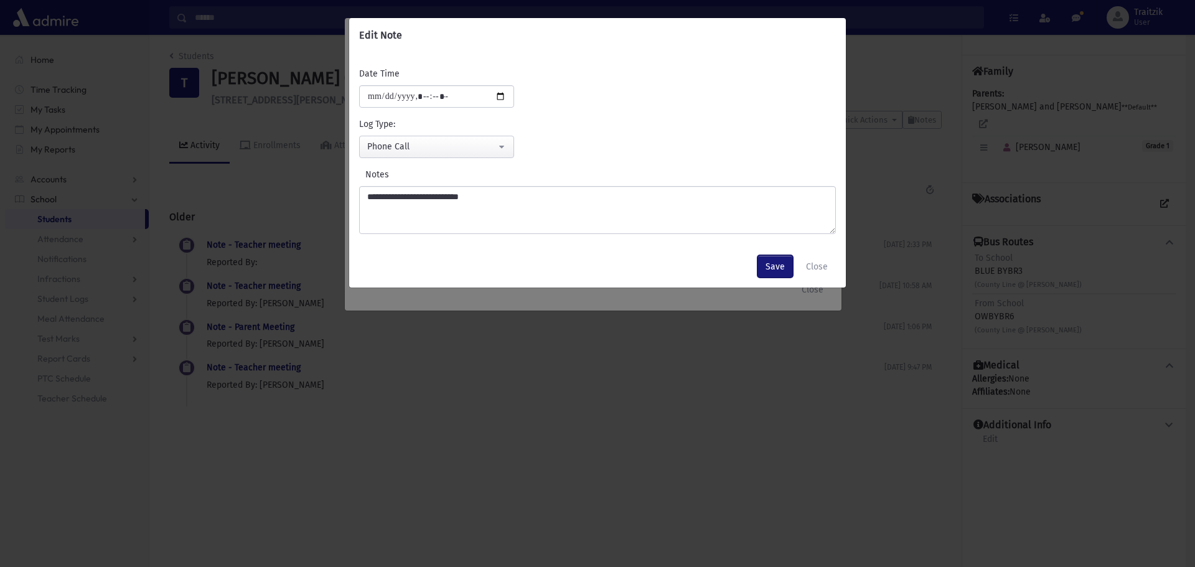
click at [783, 261] on button "Save" at bounding box center [775, 266] width 35 height 22
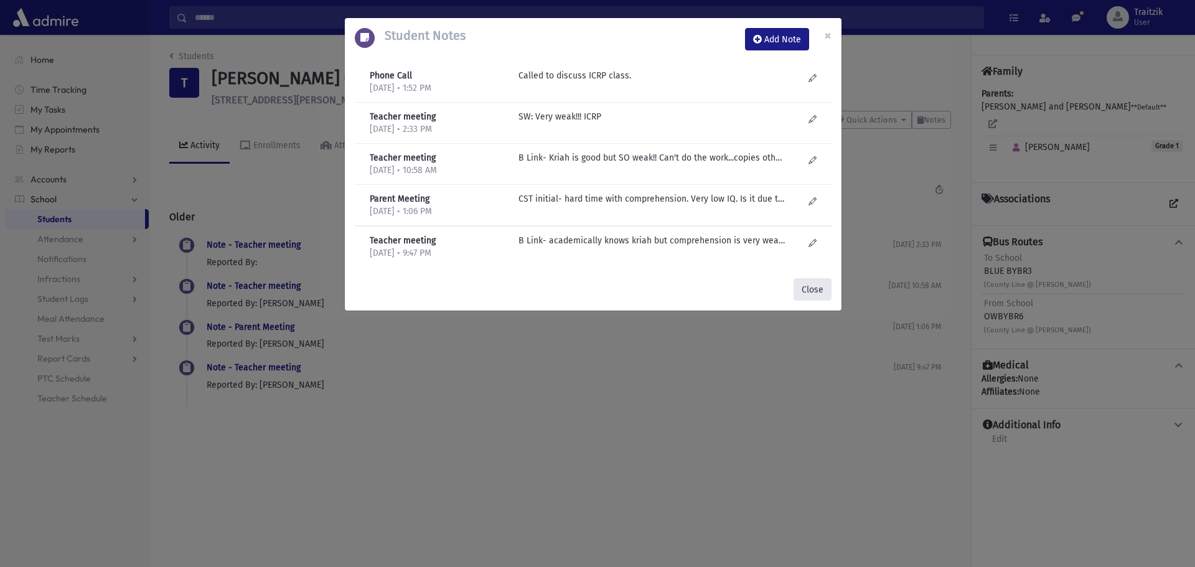
click at [805, 284] on button "Close" at bounding box center [813, 289] width 38 height 22
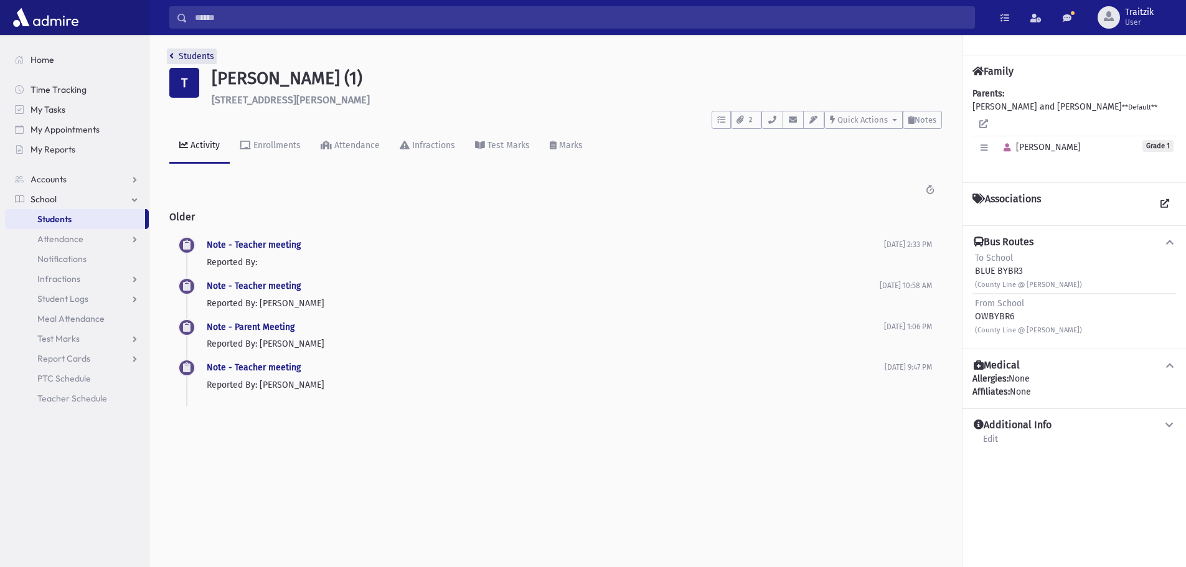
click at [174, 55] on link "Students" at bounding box center [191, 56] width 45 height 11
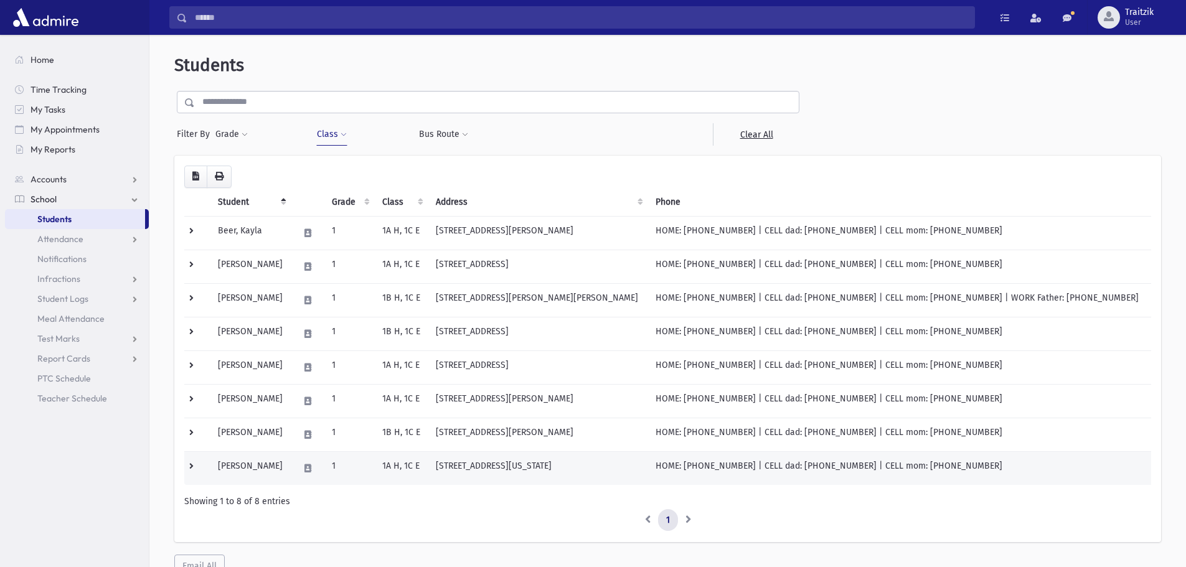
click at [375, 469] on td "1" at bounding box center [349, 468] width 50 height 34
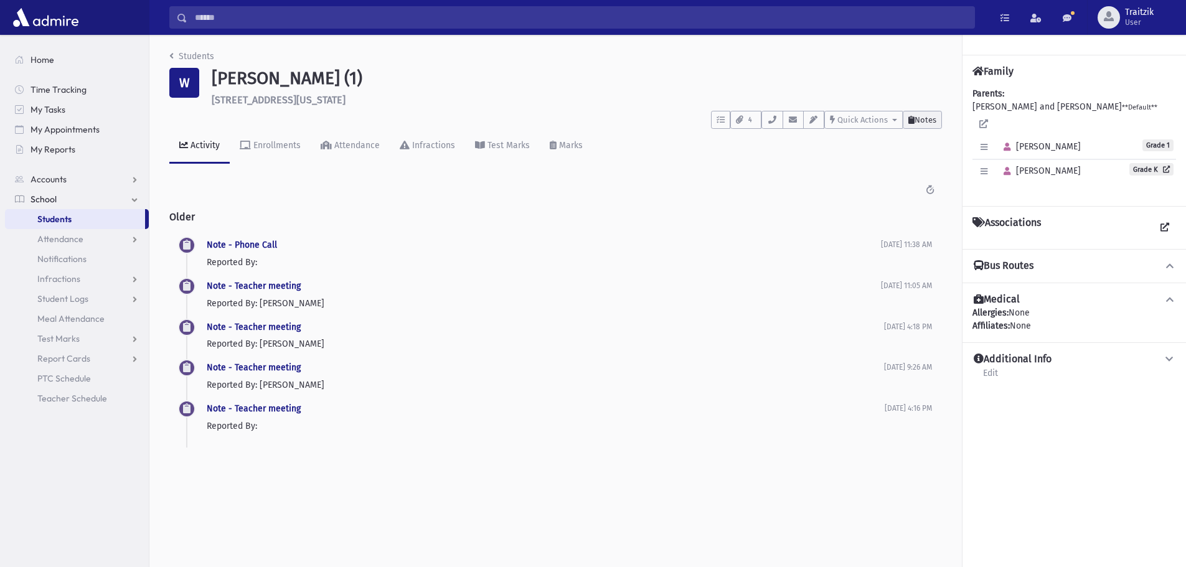
click at [926, 120] on span "Notes" at bounding box center [925, 119] width 22 height 9
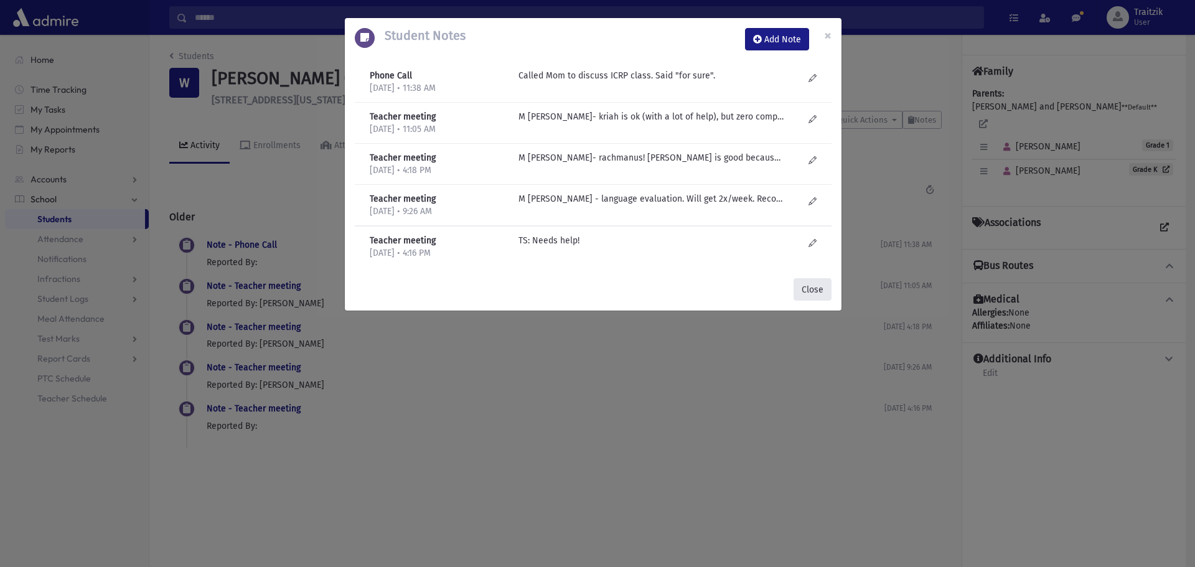
click at [805, 291] on button "Close" at bounding box center [813, 289] width 38 height 22
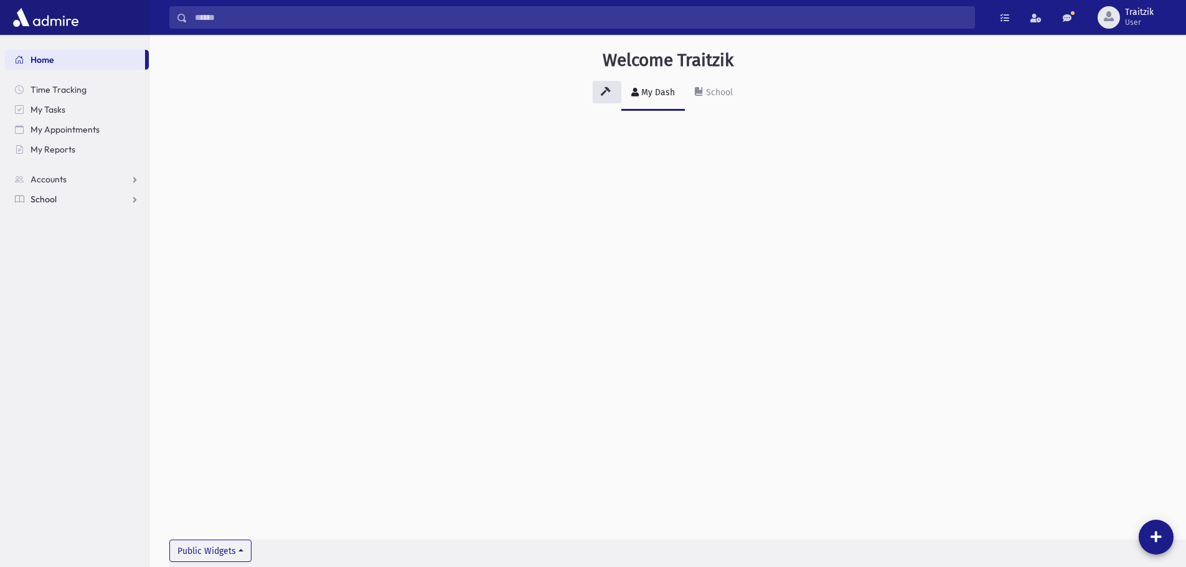
click at [40, 197] on span "School" at bounding box center [44, 199] width 26 height 11
click at [63, 215] on span "Students" at bounding box center [54, 219] width 34 height 11
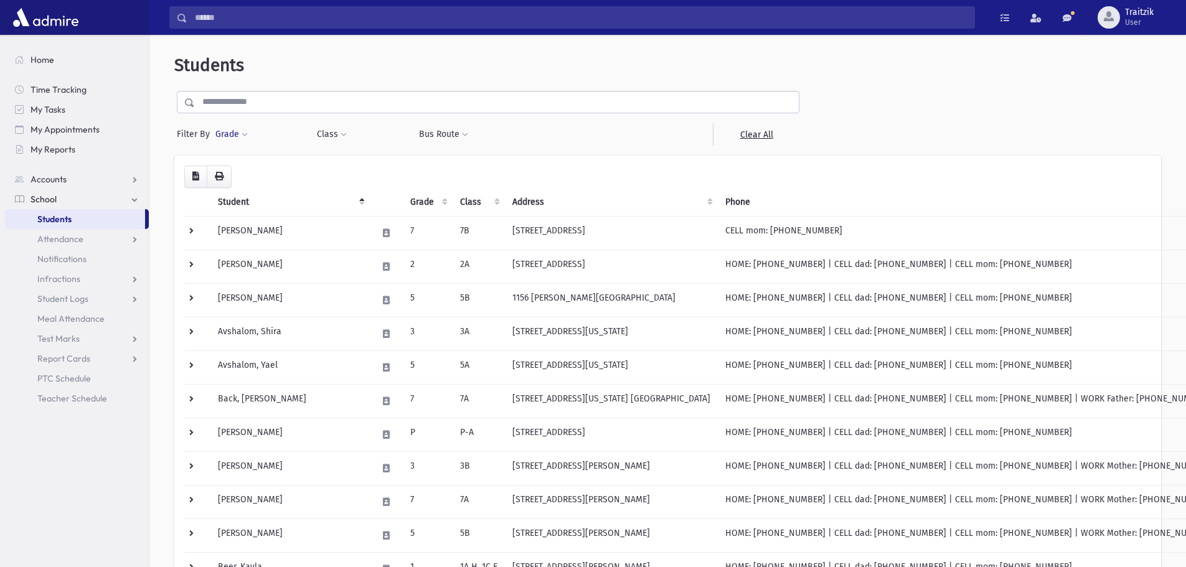
click at [248, 134] on button "Grade" at bounding box center [232, 134] width 34 height 22
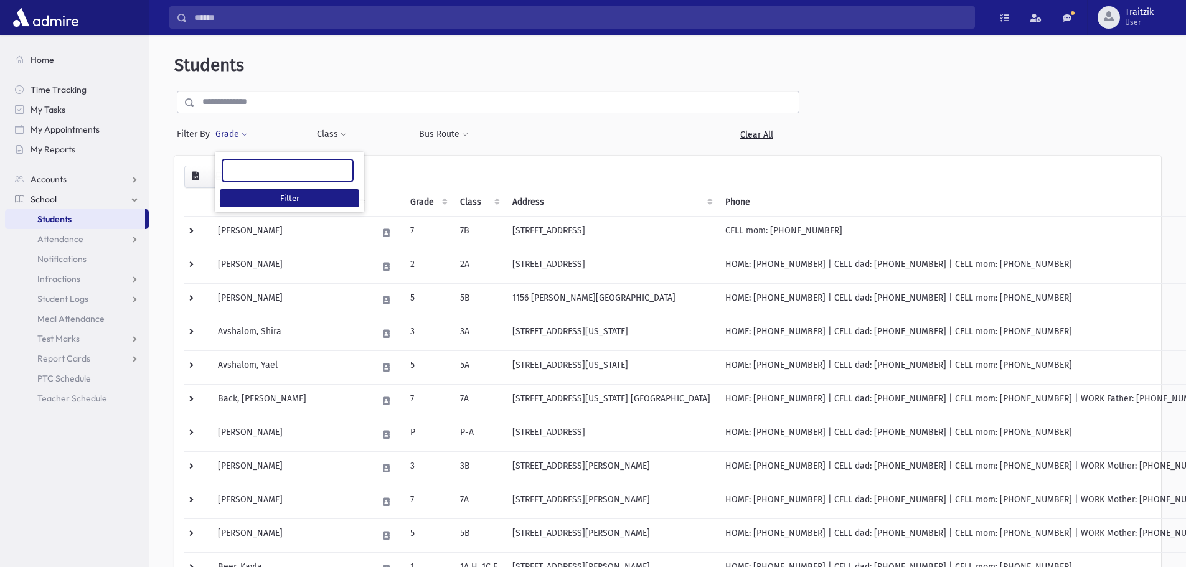
click at [245, 169] on ul at bounding box center [287, 169] width 129 height 19
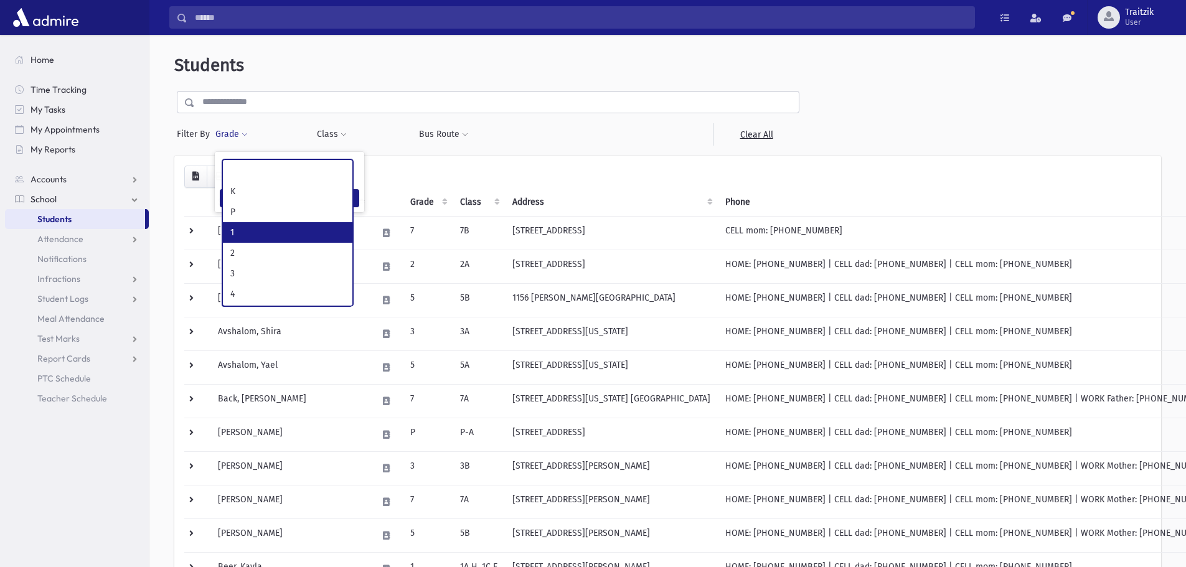
select select "*"
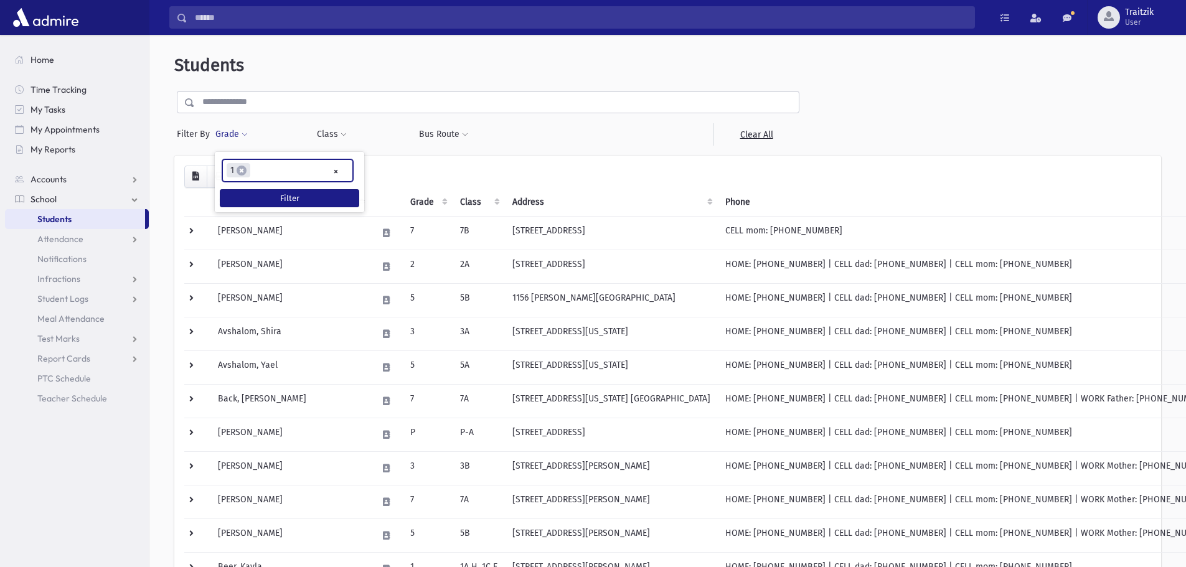
scroll to position [22, 0]
click at [291, 198] on button "Filter" at bounding box center [289, 198] width 139 height 18
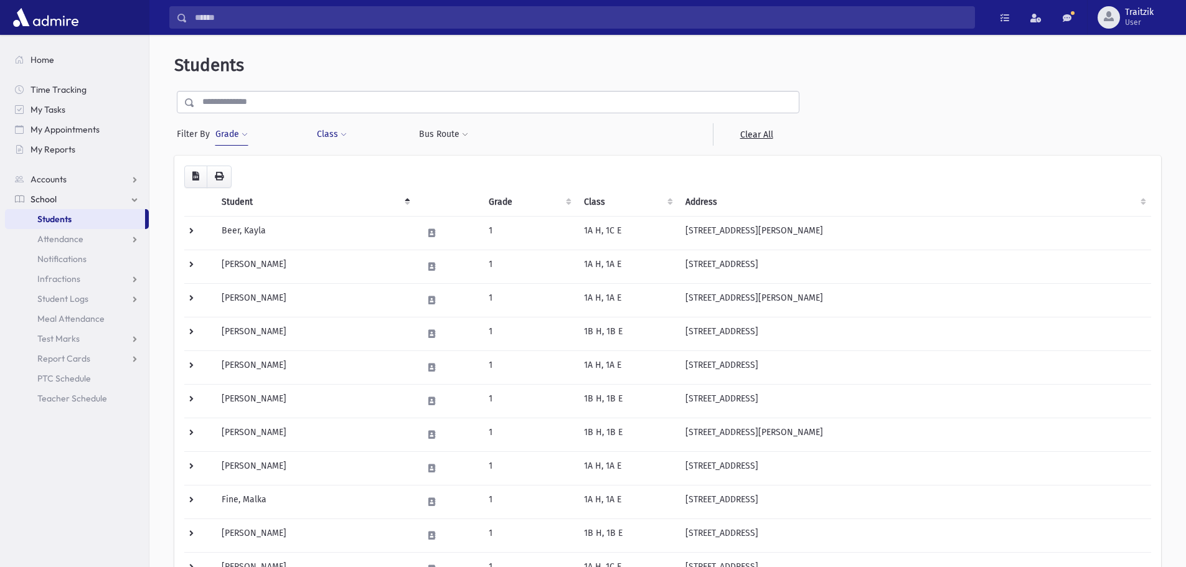
click at [341, 132] on span at bounding box center [343, 134] width 6 height 7
click at [344, 171] on ul at bounding box center [382, 166] width 120 height 19
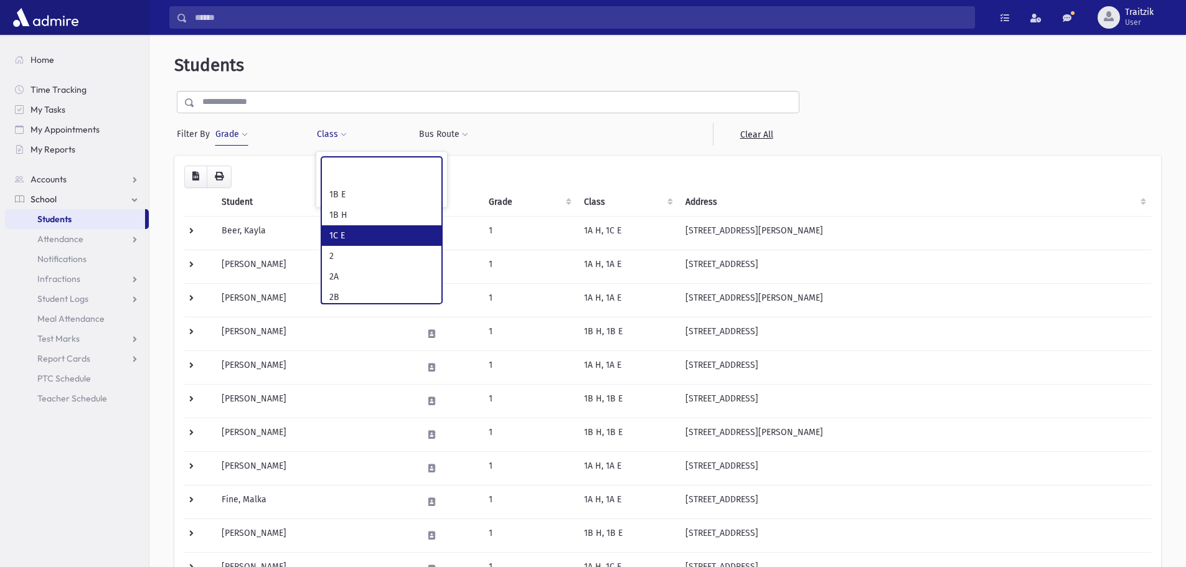
select select "**"
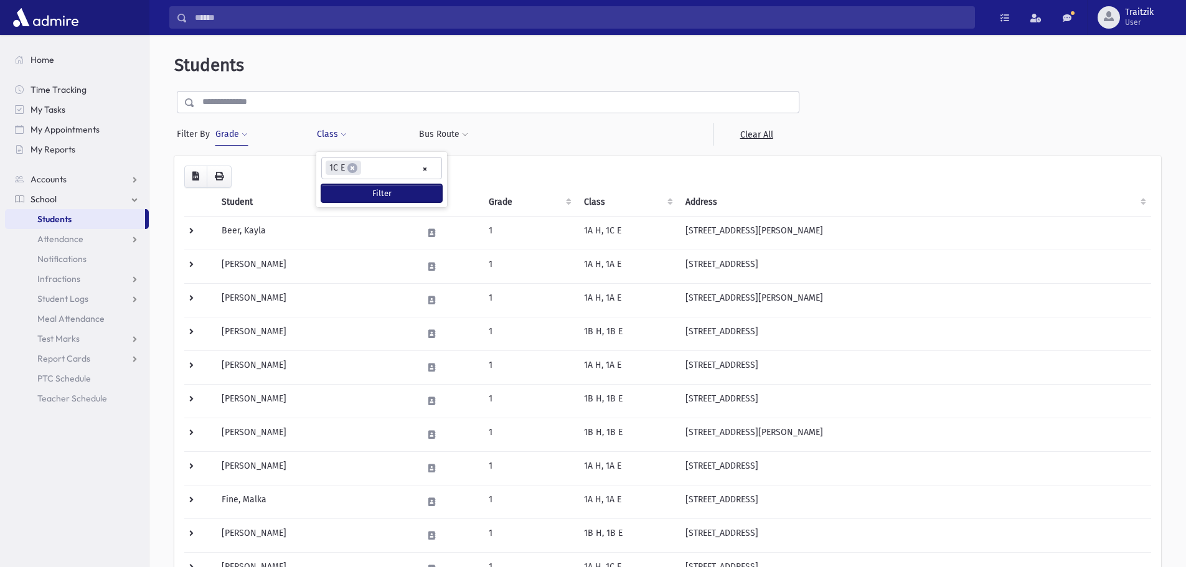
click at [367, 190] on button "Filter" at bounding box center [381, 193] width 121 height 18
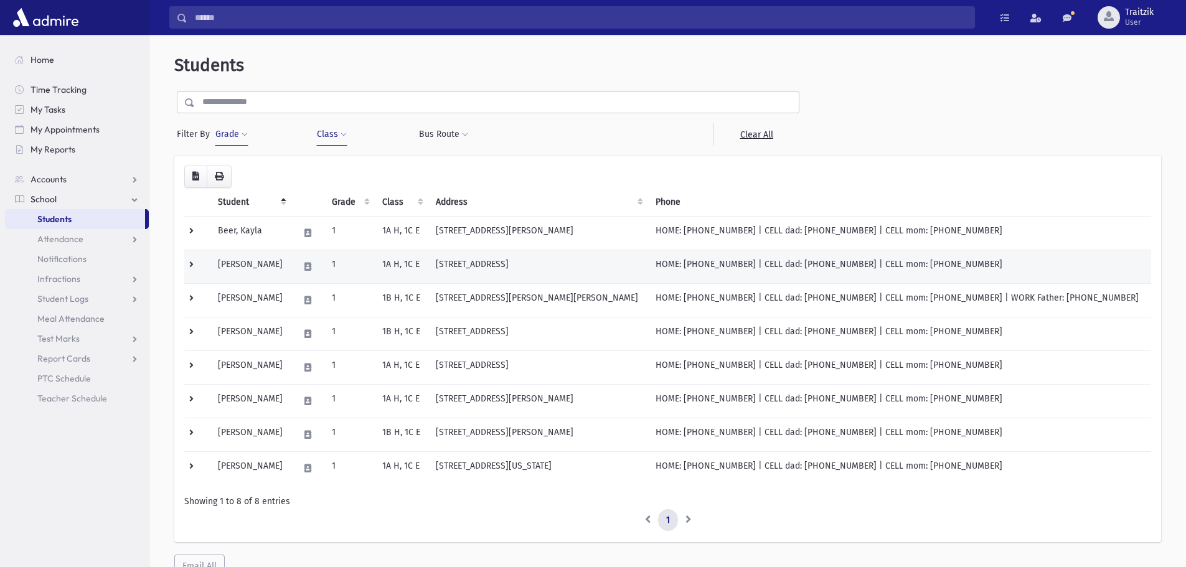
click at [333, 270] on td "1" at bounding box center [349, 267] width 50 height 34
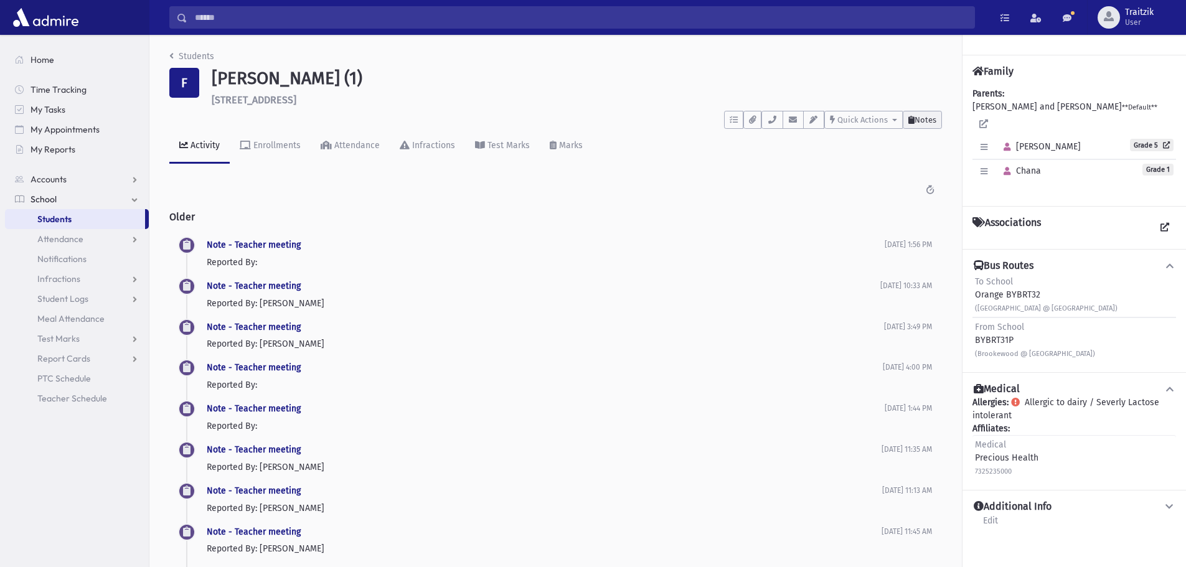
click at [922, 121] on span "Notes" at bounding box center [925, 119] width 22 height 9
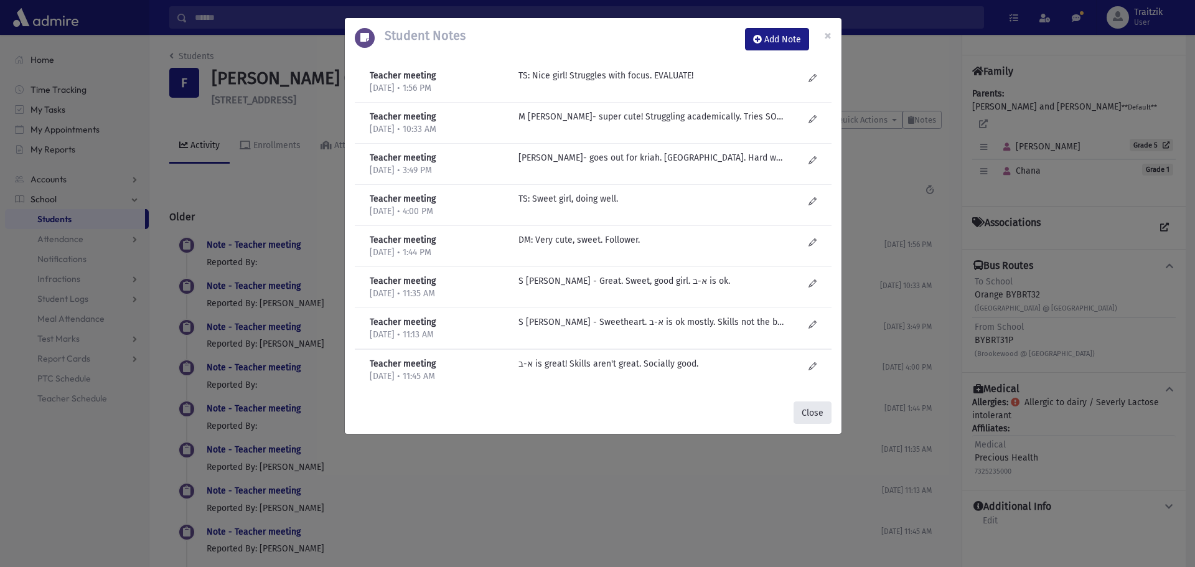
click at [807, 404] on button "Close" at bounding box center [813, 412] width 38 height 22
